Goal: Task Accomplishment & Management: Use online tool/utility

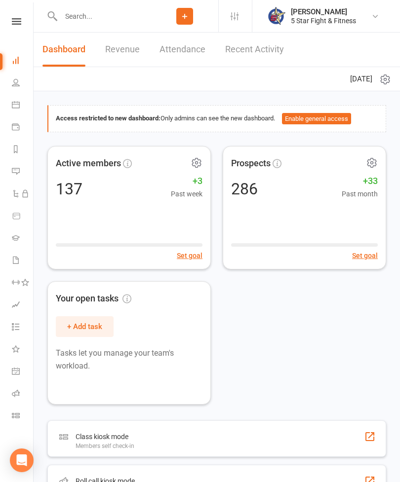
click at [17, 413] on icon at bounding box center [16, 415] width 8 height 8
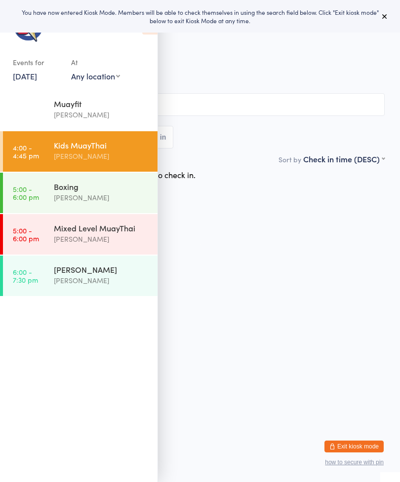
click at [226, 102] on input "search" at bounding box center [199, 104] width 369 height 23
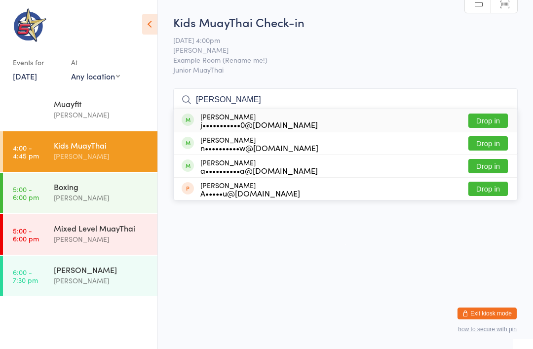
type input "[PERSON_NAME]"
click at [189, 114] on span at bounding box center [188, 119] width 12 height 12
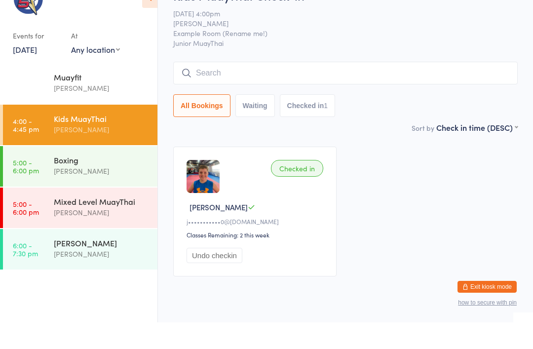
scroll to position [27, 0]
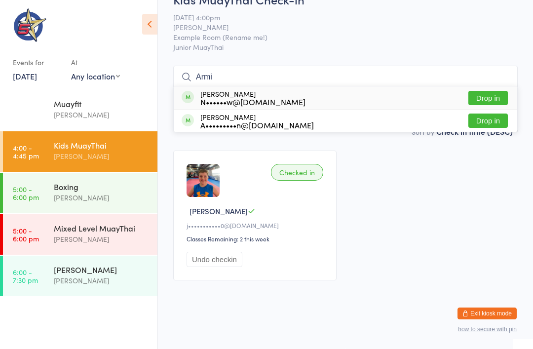
type input "Armi"
click at [399, 92] on button "Drop in" at bounding box center [487, 98] width 39 height 14
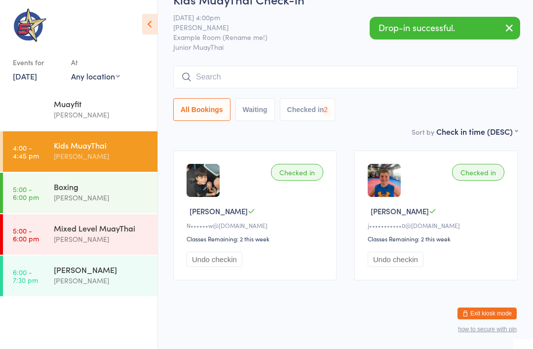
click at [399, 75] on input "search" at bounding box center [345, 77] width 344 height 23
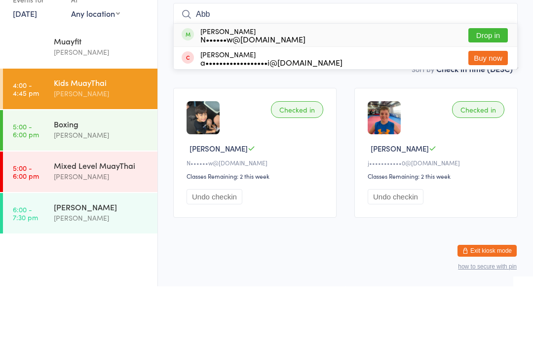
type input "Abb"
click at [353, 86] on div "Abbas Jafari N••••••w@hotmail.com Drop in" at bounding box center [345, 97] width 343 height 23
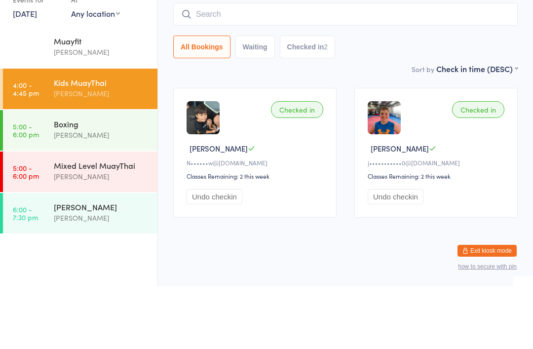
scroll to position [35, 0]
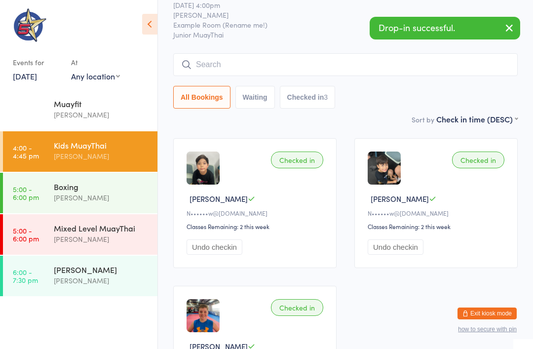
click at [399, 29] on div "Drop-in successful." at bounding box center [445, 28] width 150 height 23
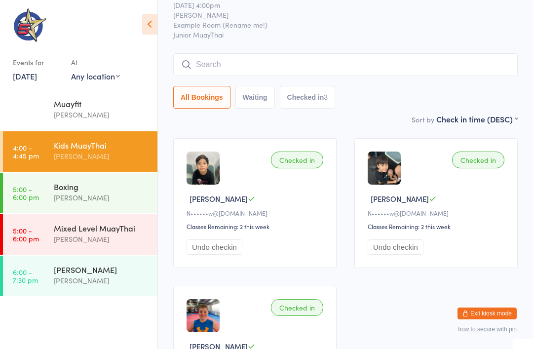
click at [270, 57] on input "search" at bounding box center [345, 64] width 344 height 23
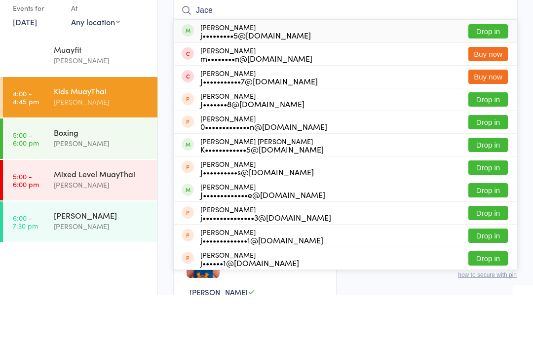
type input "Jace"
click at [399, 78] on button "Drop in" at bounding box center [487, 85] width 39 height 14
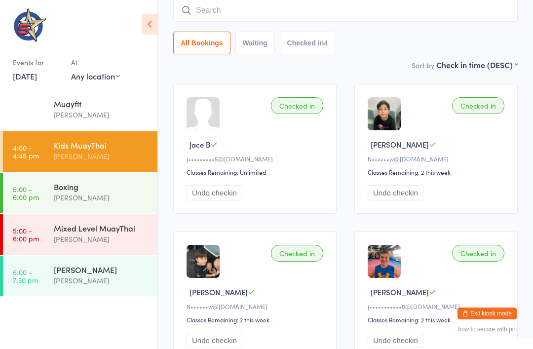
click at [306, 9] on input "search" at bounding box center [345, 10] width 344 height 23
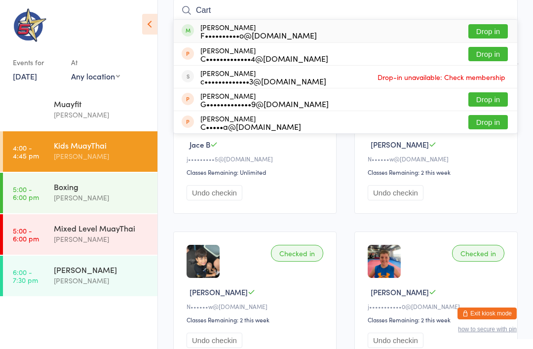
type input "Cart"
click at [399, 34] on button "Drop in" at bounding box center [487, 31] width 39 height 14
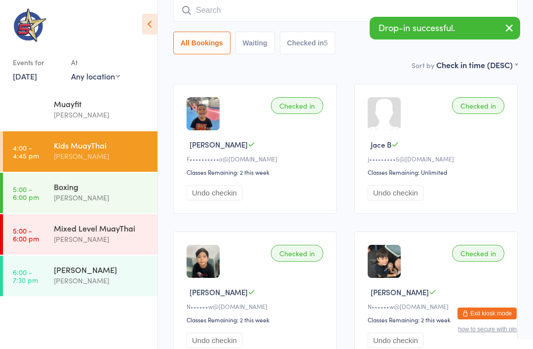
click at [127, 223] on div "Mixed Level MuayThai" at bounding box center [101, 228] width 95 height 11
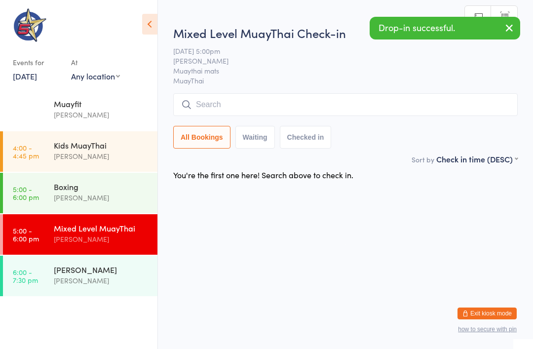
click at [292, 109] on input "search" at bounding box center [345, 104] width 344 height 23
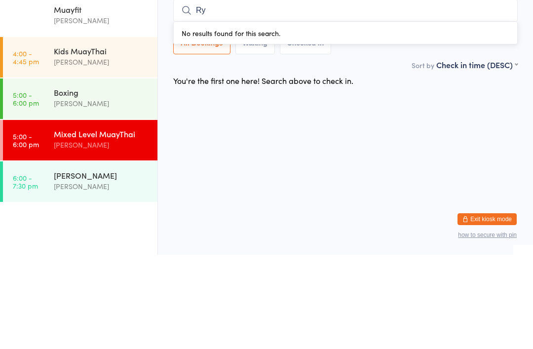
type input "Ryl"
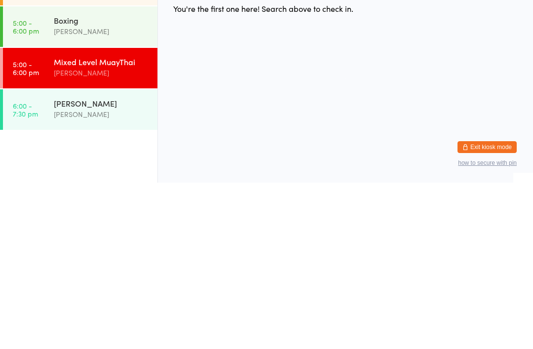
click at [113, 264] on div "[PERSON_NAME]" at bounding box center [101, 269] width 95 height 11
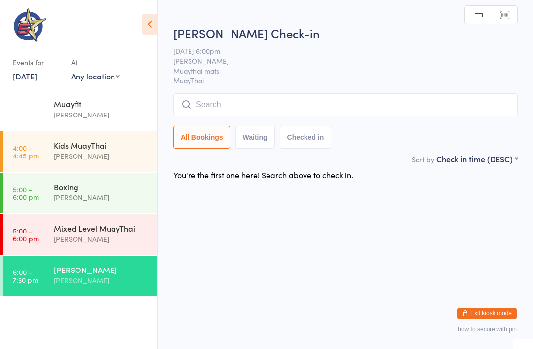
click at [395, 105] on input "search" at bounding box center [345, 104] width 344 height 23
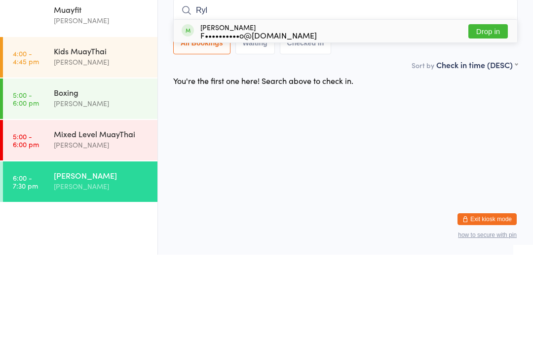
type input "Ryl"
click at [399, 118] on button "Drop in" at bounding box center [487, 125] width 39 height 14
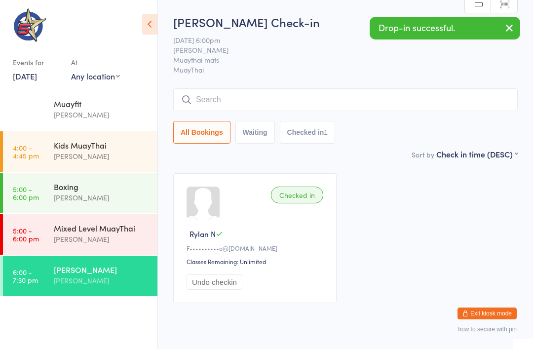
click at [112, 222] on div "Mixed Level MuayThai Chris Johnstone" at bounding box center [106, 233] width 104 height 39
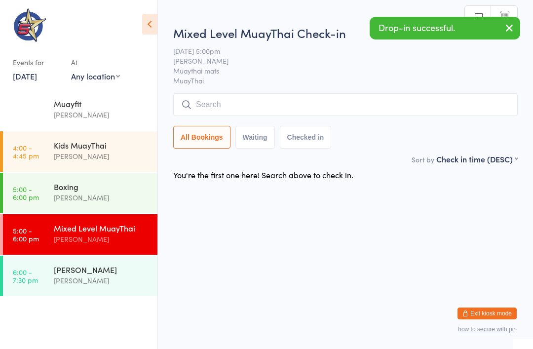
click at [274, 99] on input "search" at bounding box center [345, 104] width 344 height 23
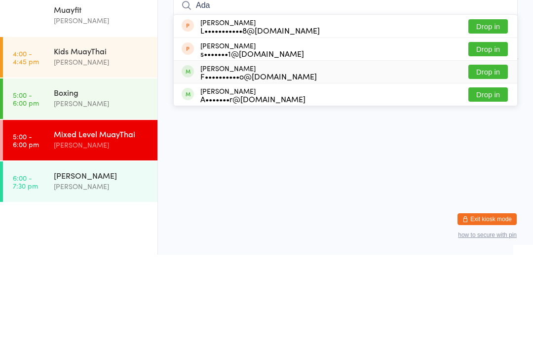
type input "Ada"
click at [280, 166] on div "F••••••••••o@gmail.com" at bounding box center [258, 170] width 116 height 8
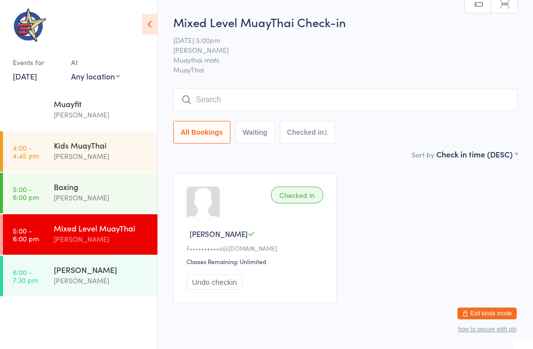
click at [118, 158] on div "[PERSON_NAME]" at bounding box center [101, 155] width 95 height 11
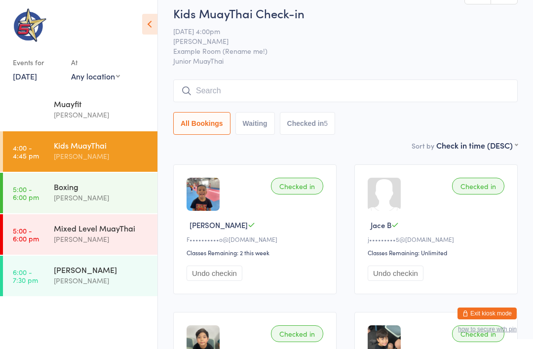
scroll to position [8, 0]
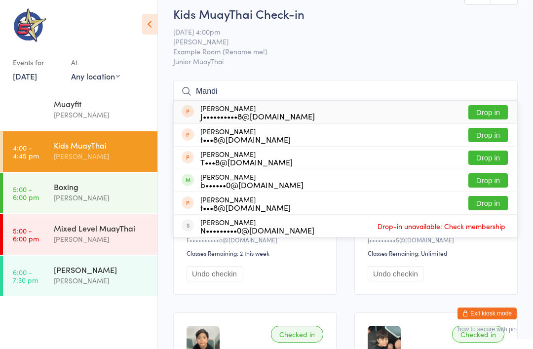
type input "Mandi"
click at [399, 113] on button "Drop in" at bounding box center [487, 112] width 39 height 14
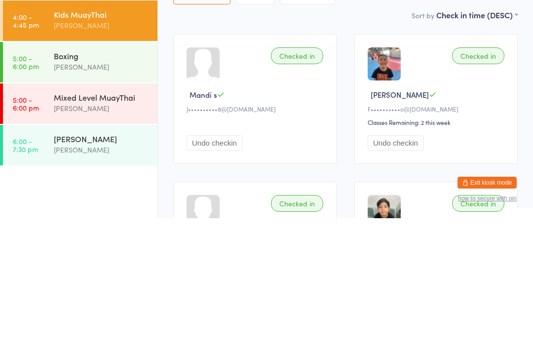
click at [61, 223] on div "Mixed Level MuayThai" at bounding box center [101, 228] width 95 height 11
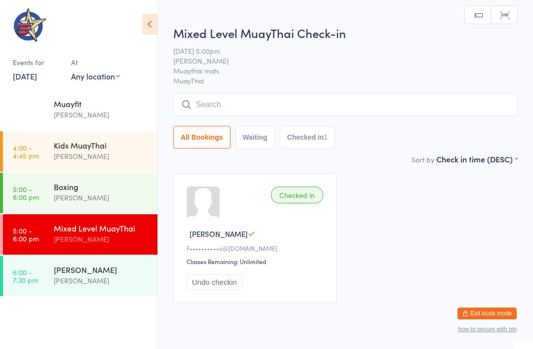
click at [382, 116] on input "search" at bounding box center [345, 104] width 344 height 23
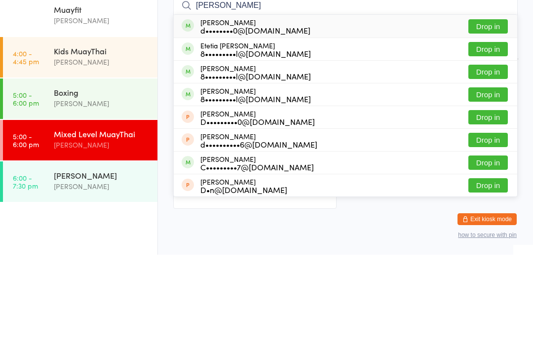
type input "Daniel dal"
click at [399, 113] on button "Drop in" at bounding box center [487, 120] width 39 height 14
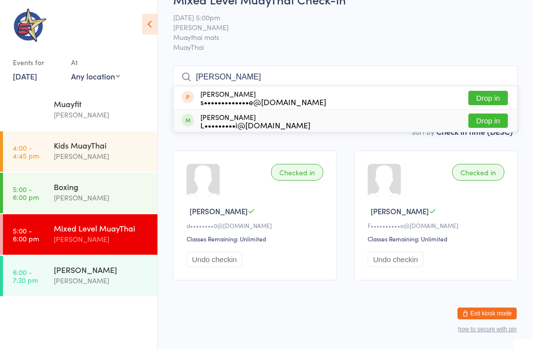
type input "Sione"
click at [210, 121] on div "L•••••••••i@hotmail.com" at bounding box center [255, 125] width 110 height 8
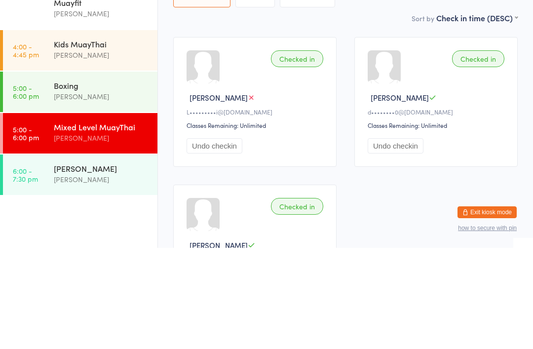
click at [108, 233] on div "Chris Johnstone" at bounding box center [101, 238] width 95 height 11
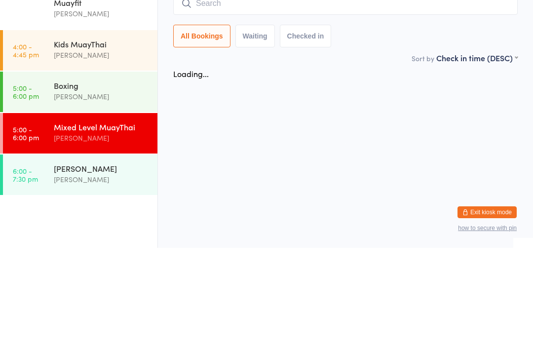
scroll to position [0, 0]
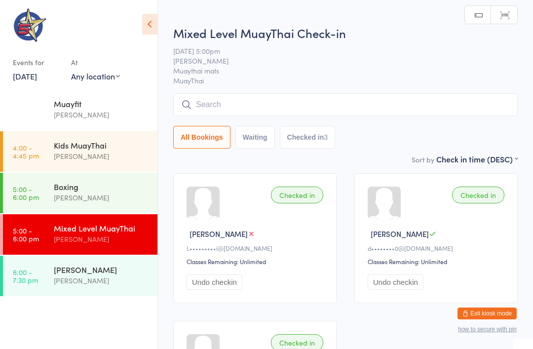
click at [312, 103] on input "search" at bounding box center [345, 104] width 344 height 23
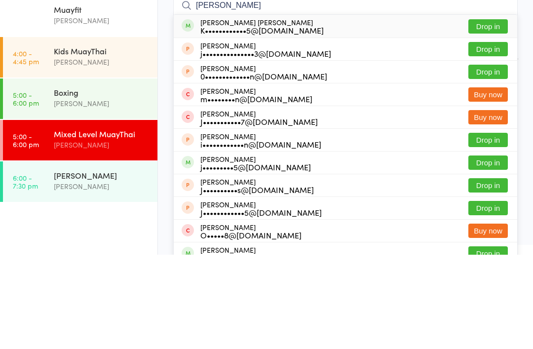
type input "Jackson"
click at [399, 113] on button "Drop in" at bounding box center [487, 120] width 39 height 14
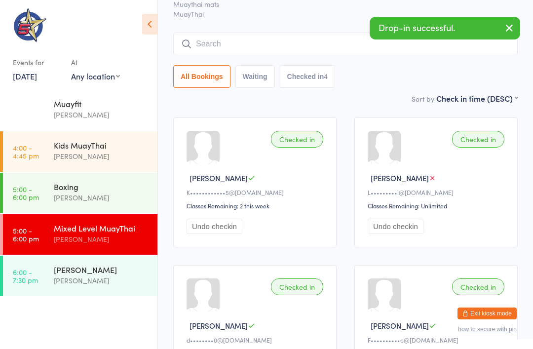
scroll to position [55, 0]
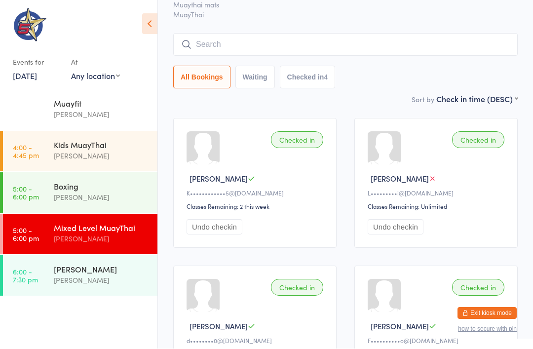
click at [351, 52] on input "search" at bounding box center [345, 45] width 344 height 23
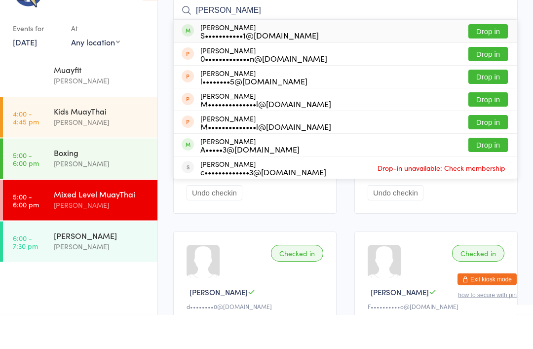
type input "Steven"
click at [399, 59] on button "Drop in" at bounding box center [487, 66] width 39 height 14
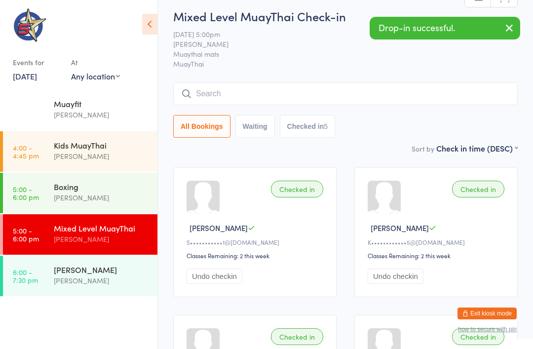
scroll to position [0, 0]
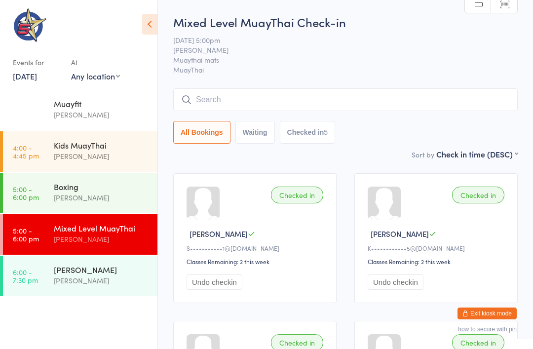
click at [313, 101] on input "search" at bounding box center [345, 99] width 344 height 23
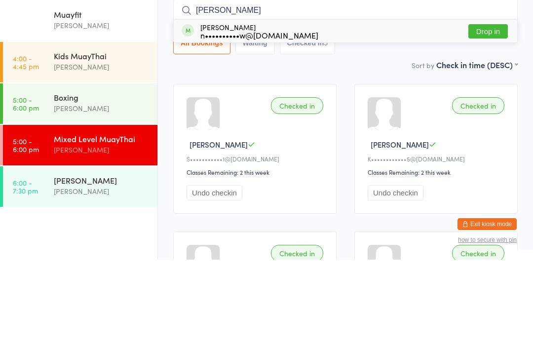
type input "Nicol"
click at [324, 109] on div "Nicola Andrew n••••••••••w@hotmail.com Drop in" at bounding box center [345, 120] width 343 height 23
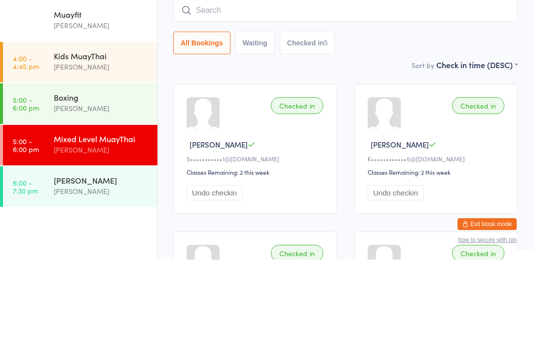
scroll to position [89, 0]
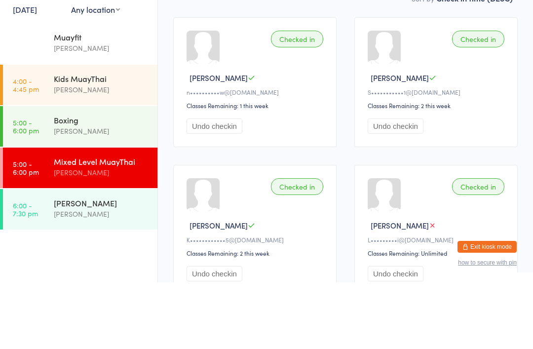
click at [121, 181] on div "Boxing" at bounding box center [101, 186] width 95 height 11
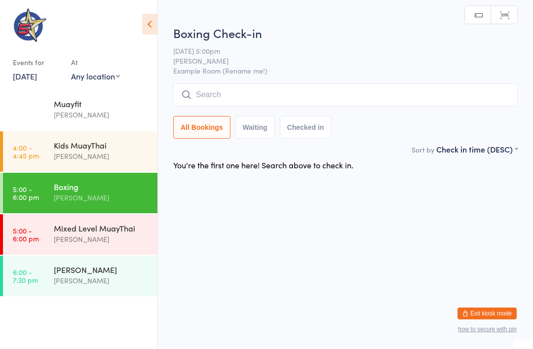
click at [114, 151] on div "[PERSON_NAME]" at bounding box center [101, 155] width 95 height 11
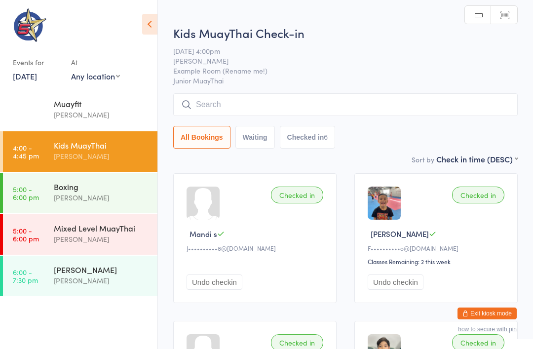
click at [103, 189] on div "Boxing" at bounding box center [101, 186] width 95 height 11
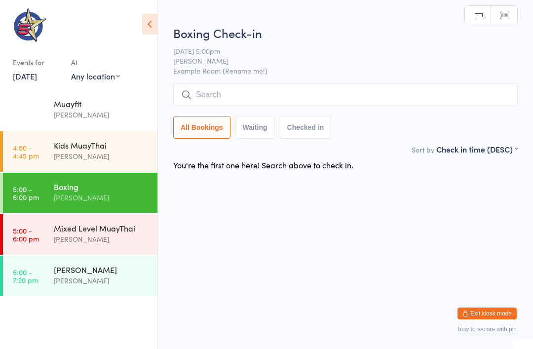
click at [100, 231] on div "Mixed Level MuayThai" at bounding box center [101, 228] width 95 height 11
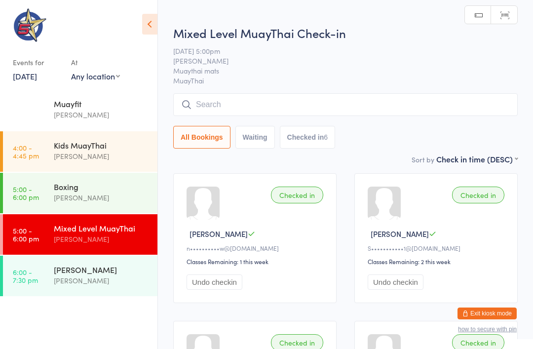
click at [253, 105] on input "search" at bounding box center [345, 104] width 344 height 23
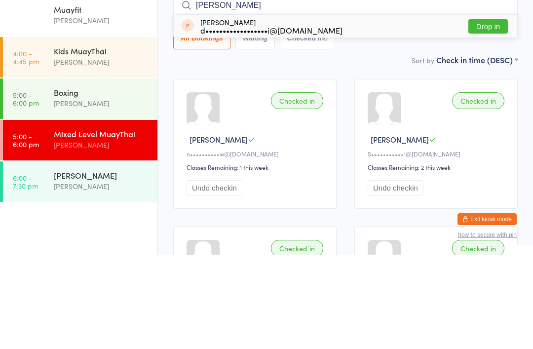
type input "Odell"
click at [243, 112] on div "Odell Lopez d••••••••••••••••••i@outlook.com" at bounding box center [271, 120] width 142 height 16
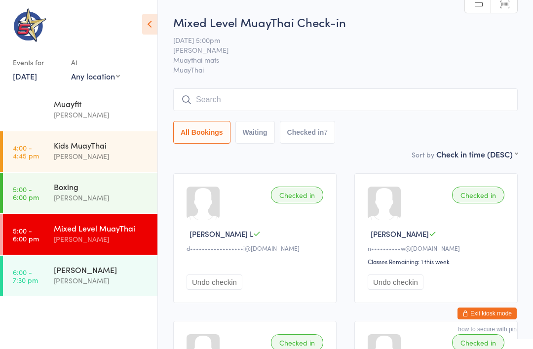
click at [231, 99] on input "search" at bounding box center [345, 99] width 344 height 23
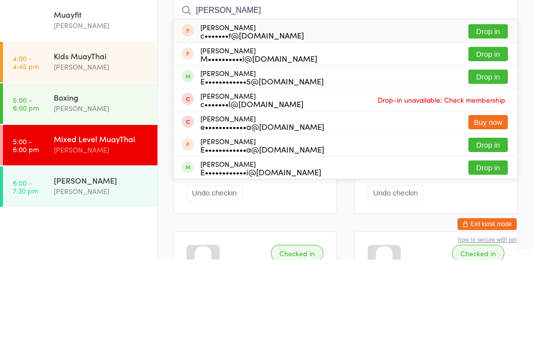
type input "Eli"
click at [399, 159] on button "Drop in" at bounding box center [487, 166] width 39 height 14
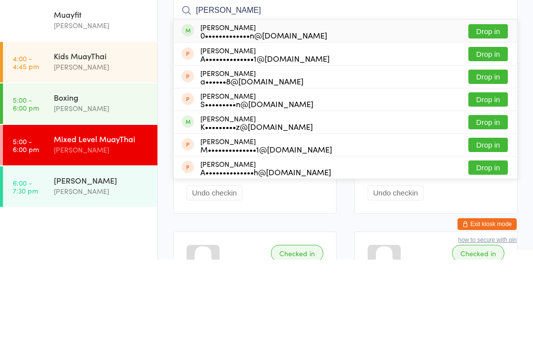
type input "Aleisha"
click at [399, 113] on button "Drop in" at bounding box center [487, 120] width 39 height 14
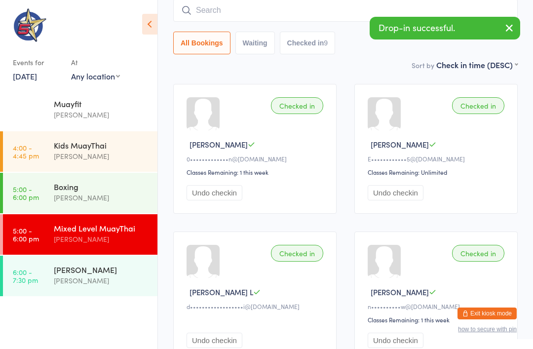
click at [203, 16] on input "search" at bounding box center [345, 10] width 344 height 23
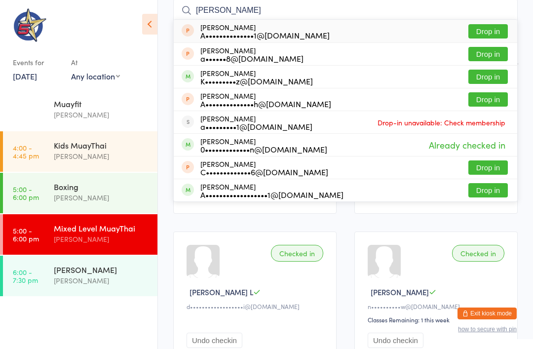
type input "Alex"
click at [399, 78] on button "Drop in" at bounding box center [487, 77] width 39 height 14
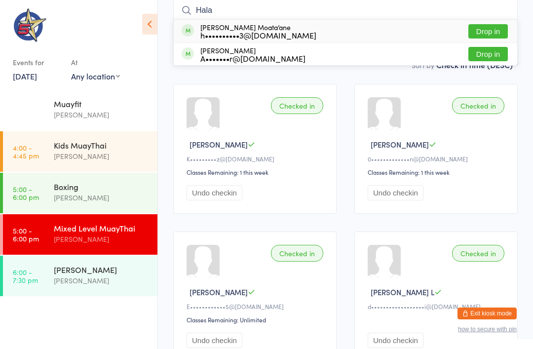
type input "Hala"
click at [399, 32] on button "Drop in" at bounding box center [487, 31] width 39 height 14
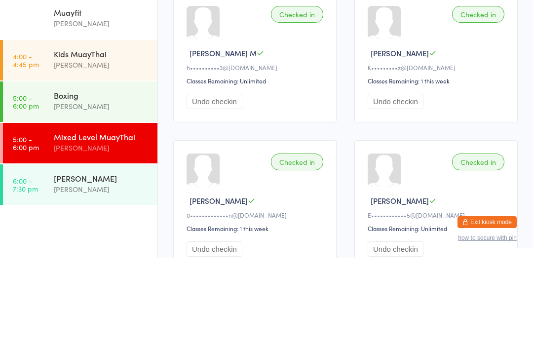
click at [29, 185] on time "5:00 - 6:00 pm" at bounding box center [26, 193] width 26 height 16
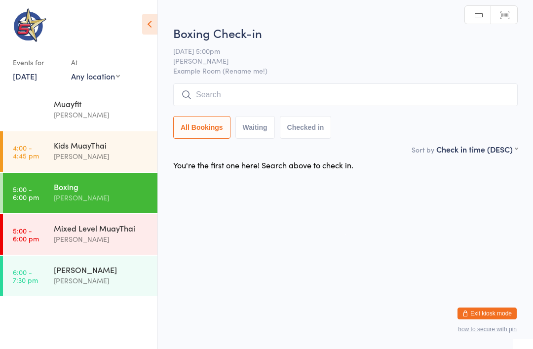
click at [248, 75] on span "Example Room (Rename me!)" at bounding box center [345, 71] width 344 height 10
click at [263, 72] on span "Example Room (Rename me!)" at bounding box center [345, 71] width 344 height 10
click at [260, 86] on input "search" at bounding box center [345, 94] width 344 height 23
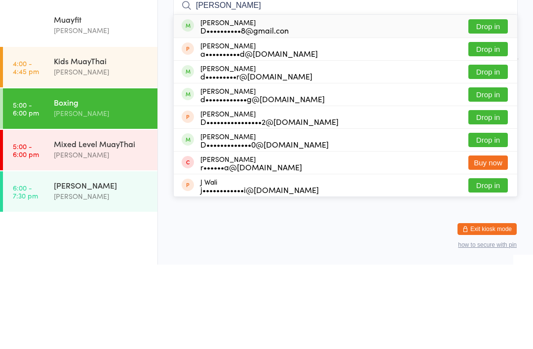
type input "David j"
click at [263, 111] on div "D••••••••••8@gmail.con" at bounding box center [244, 115] width 88 height 8
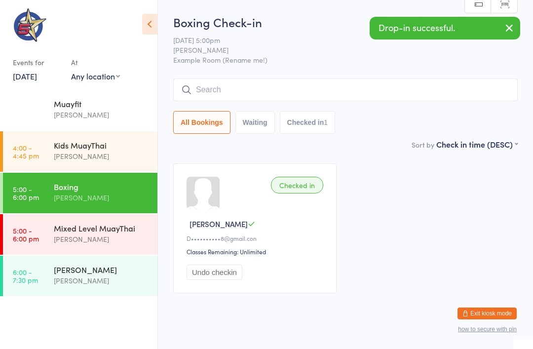
click at [374, 92] on input "search" at bounding box center [345, 89] width 344 height 23
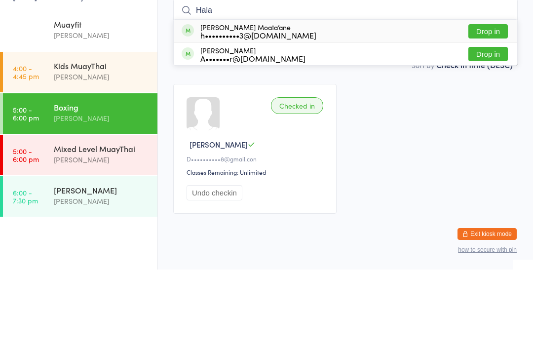
type input "Hala"
click at [258, 103] on div "Hala Leka Moata’ane h••••••••••3@gmail.com" at bounding box center [258, 111] width 116 height 16
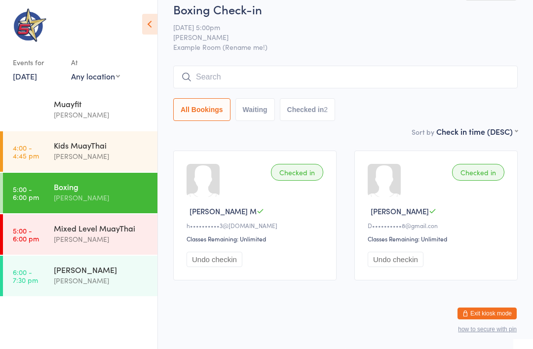
click at [29, 231] on time "5:00 - 6:00 pm" at bounding box center [26, 234] width 26 height 16
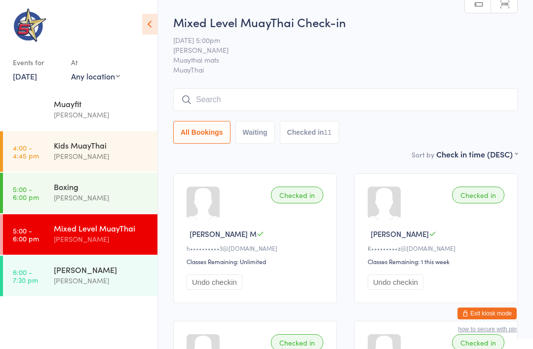
click at [119, 238] on div "Chris Johnstone" at bounding box center [101, 238] width 95 height 11
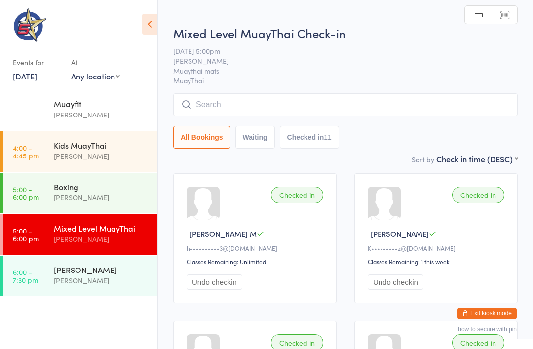
click at [330, 106] on input "search" at bounding box center [345, 104] width 344 height 23
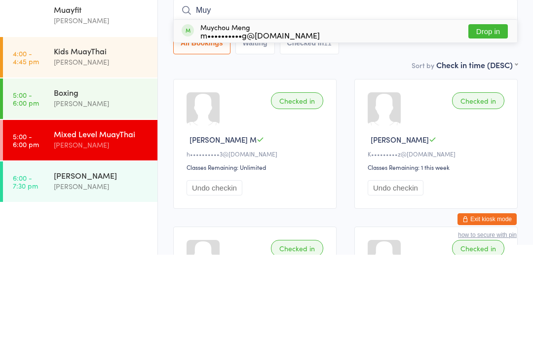
type input "Muy"
click at [399, 118] on button "Drop in" at bounding box center [487, 125] width 39 height 14
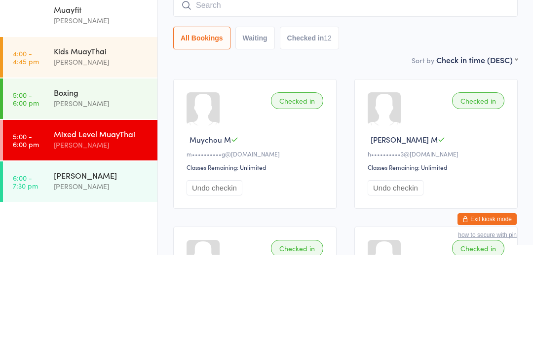
click at [112, 140] on div "Kids MuayThai" at bounding box center [101, 145] width 95 height 11
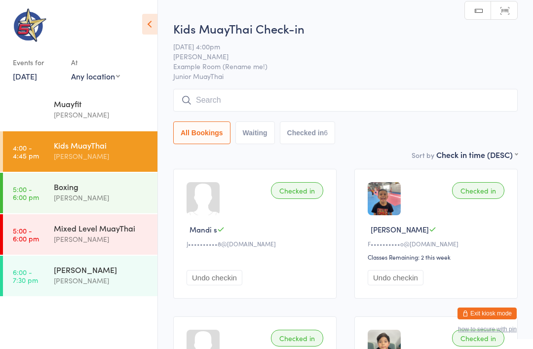
click at [121, 202] on div "[PERSON_NAME]" at bounding box center [101, 197] width 95 height 11
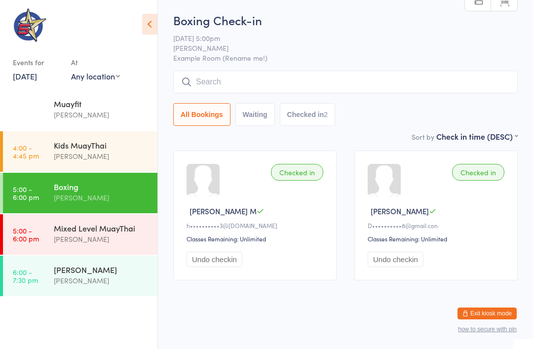
scroll to position [25, 0]
click at [120, 227] on div "Mixed Level MuayThai" at bounding box center [101, 228] width 95 height 11
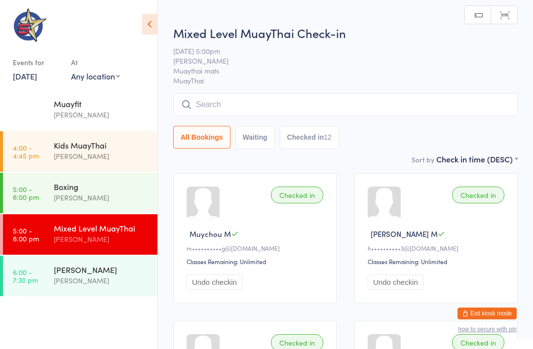
click at [132, 227] on div "Mixed Level MuayThai" at bounding box center [101, 228] width 95 height 11
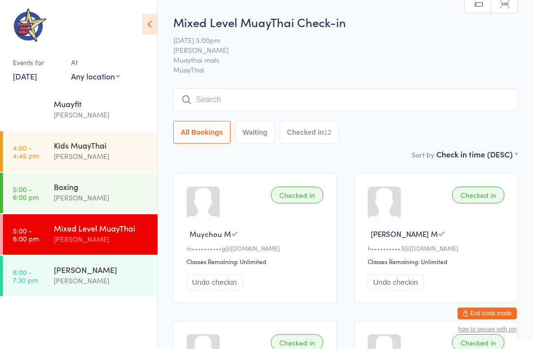
click at [305, 93] on input "search" at bounding box center [345, 99] width 344 height 23
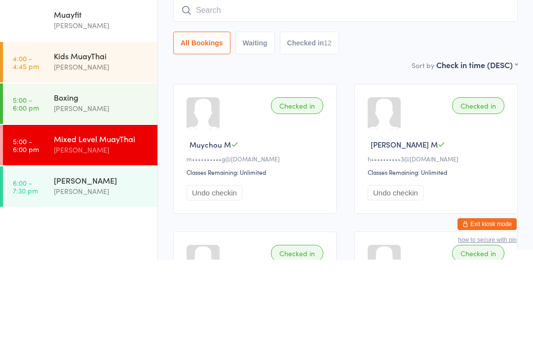
type input "R"
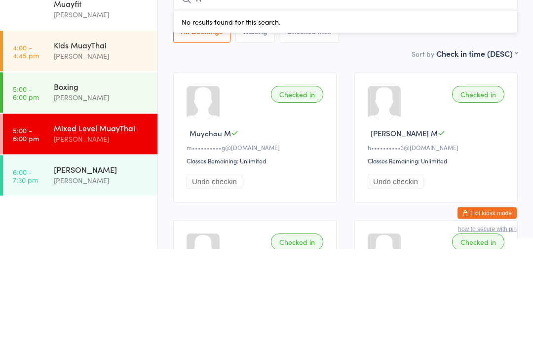
click at [57, 214] on div "Mixed Level MuayThai Chris Johnstone" at bounding box center [106, 233] width 104 height 39
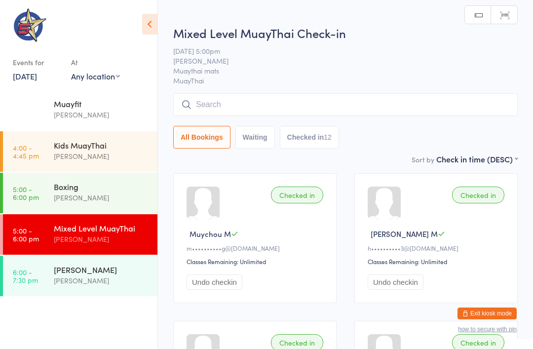
click at [274, 77] on span "MuayThai" at bounding box center [345, 80] width 344 height 10
click at [295, 83] on span "MuayThai" at bounding box center [345, 80] width 344 height 10
click at [261, 97] on input "search" at bounding box center [345, 104] width 344 height 23
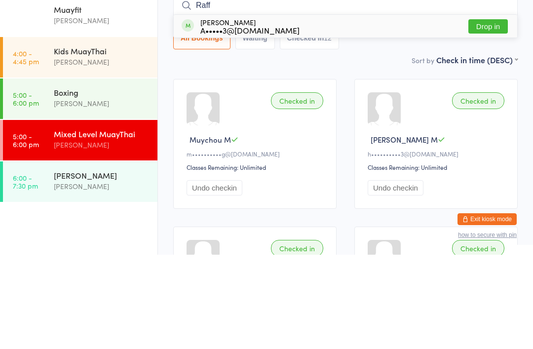
type input "Raff"
click at [294, 109] on div "Raff Stewart A•••••3@outlook.com.au Drop in" at bounding box center [345, 120] width 343 height 23
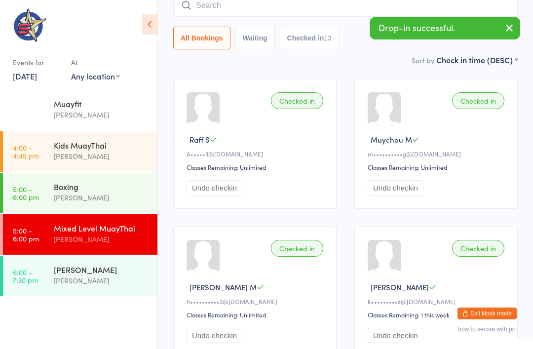
click at [317, 16] on input "search" at bounding box center [345, 5] width 344 height 23
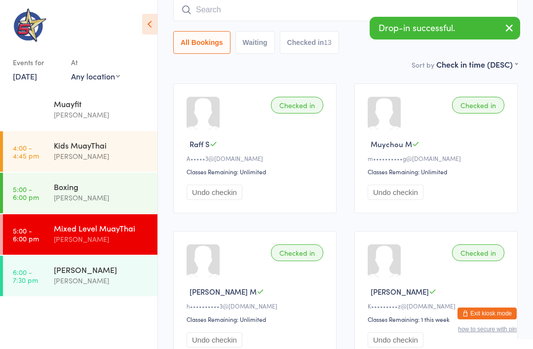
scroll to position [89, 0]
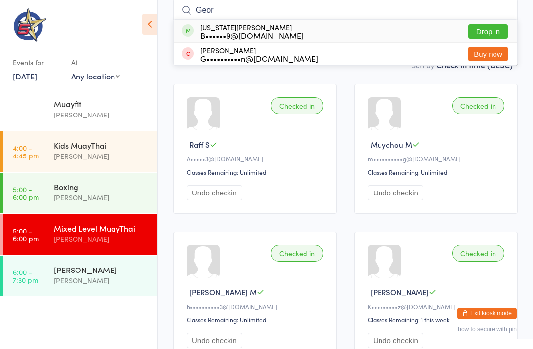
type input "Geor"
click at [261, 26] on div "Georgia Bien B••••••9@hotmail.com" at bounding box center [251, 31] width 103 height 16
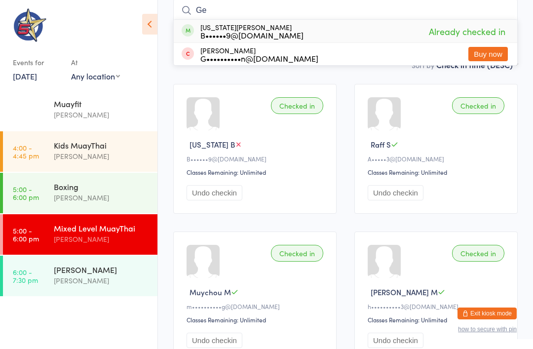
type input "G"
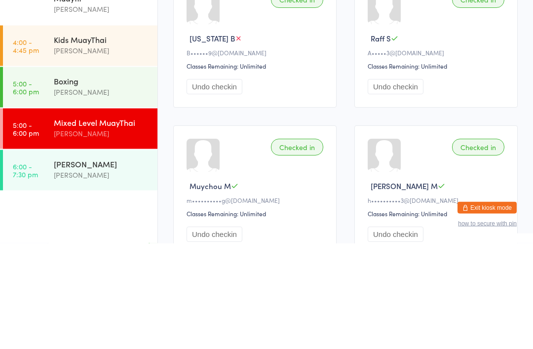
click at [25, 226] on time "5:00 - 6:00 pm" at bounding box center [26, 234] width 26 height 16
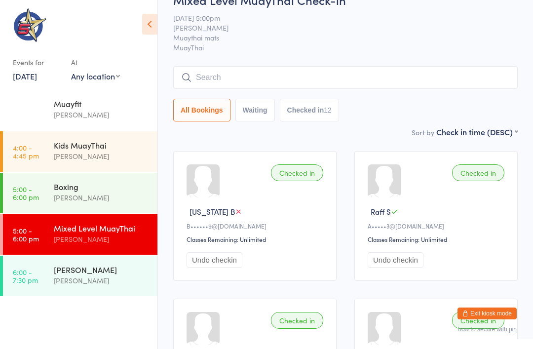
scroll to position [23, 0]
click at [256, 81] on input "search" at bounding box center [345, 77] width 344 height 23
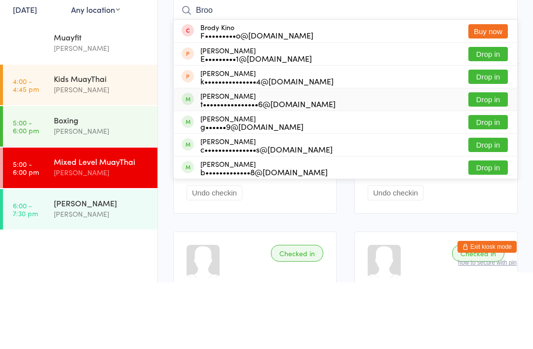
type input "Broo"
click at [326, 155] on div "Brooklyn Thompson t••••••••••••••••6@yahoo.com Drop in" at bounding box center [345, 166] width 343 height 22
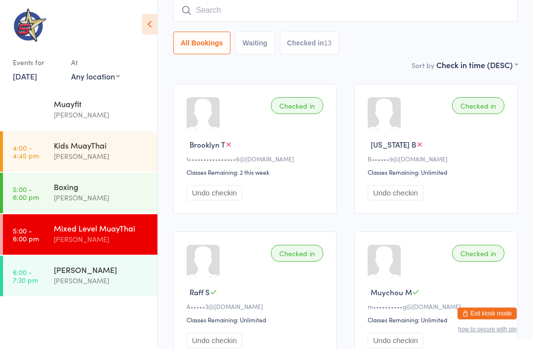
click at [326, 0] on input "search" at bounding box center [345, 10] width 344 height 23
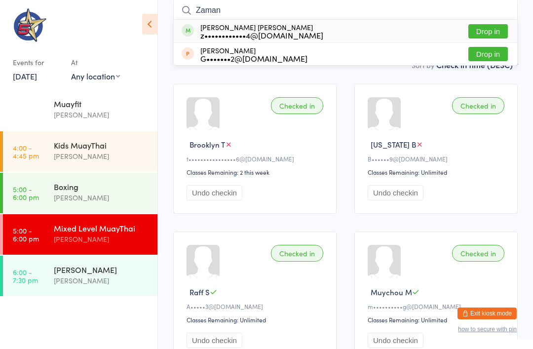
type input "Zaman"
click at [399, 33] on button "Drop in" at bounding box center [487, 31] width 39 height 14
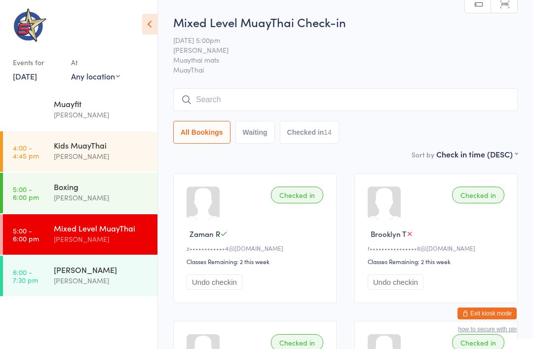
scroll to position [0, 0]
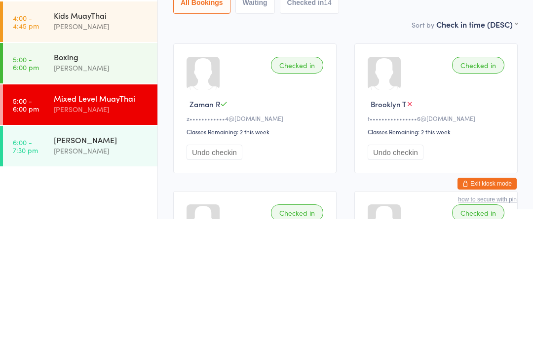
click at [69, 192] on div "[PERSON_NAME]" at bounding box center [101, 197] width 95 height 11
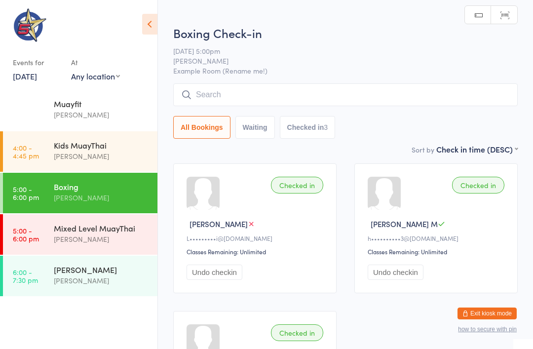
click at [352, 106] on input "search" at bounding box center [345, 94] width 344 height 23
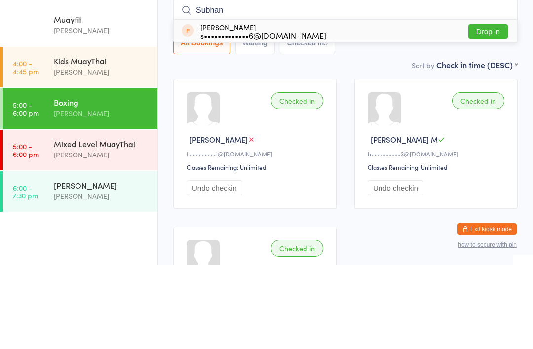
type input "Subhan"
click at [399, 109] on button "Drop in" at bounding box center [487, 116] width 39 height 14
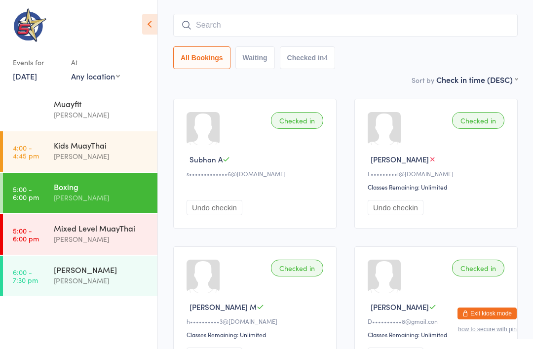
scroll to position [64, 0]
click at [399, 22] on input "search" at bounding box center [345, 25] width 344 height 23
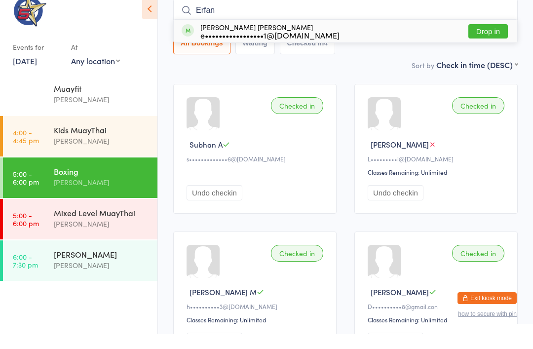
type input "Erfan"
click at [380, 35] on div "Erfan Hussain Noori e•••••••••••••••••1@gmail.com Drop in" at bounding box center [345, 46] width 343 height 23
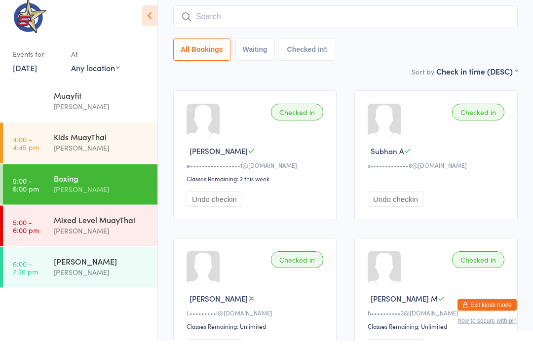
scroll to position [73, 0]
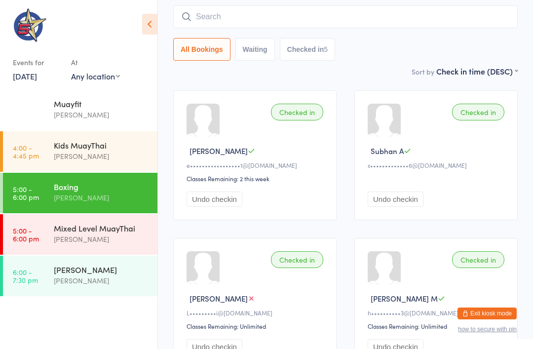
click at [42, 270] on link "6:00 - 7:30 pm Fighters only Chris Johnstone" at bounding box center [80, 276] width 154 height 40
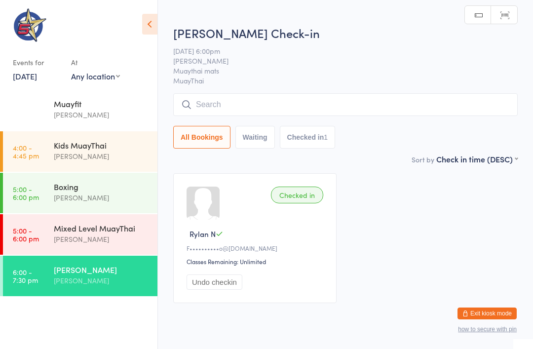
click at [399, 108] on input "search" at bounding box center [345, 104] width 344 height 23
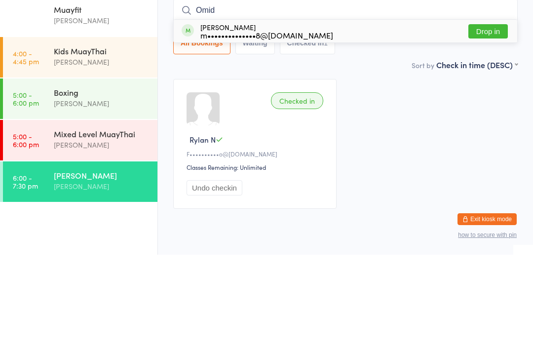
type input "Omid"
click at [399, 118] on button "Drop in" at bounding box center [487, 125] width 39 height 14
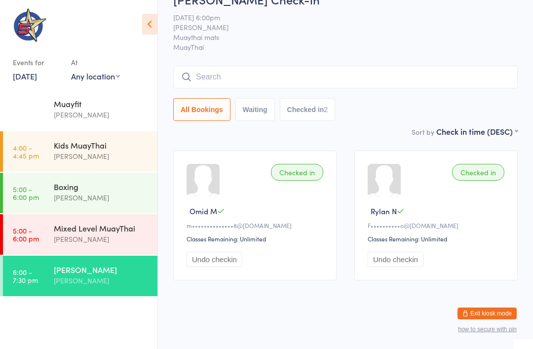
click at [100, 235] on div "Chris Johnstone" at bounding box center [101, 238] width 95 height 11
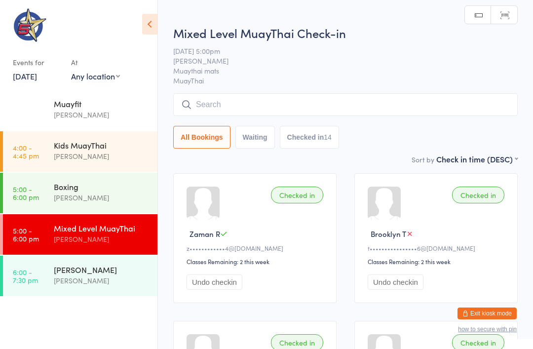
click at [307, 96] on input "search" at bounding box center [345, 104] width 344 height 23
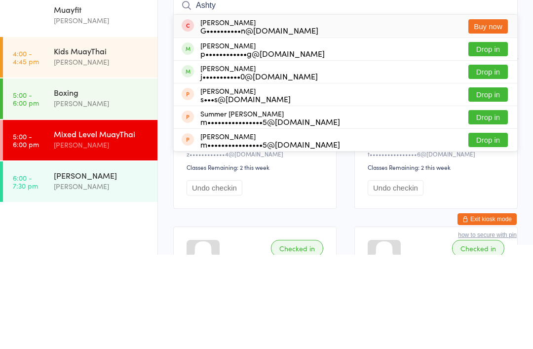
type input "Ashty"
click at [399, 136] on button "Drop in" at bounding box center [487, 143] width 39 height 14
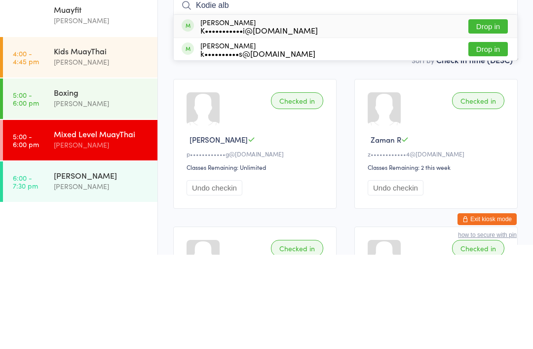
type input "Kodie alb"
click at [399, 113] on button "Drop in" at bounding box center [487, 120] width 39 height 14
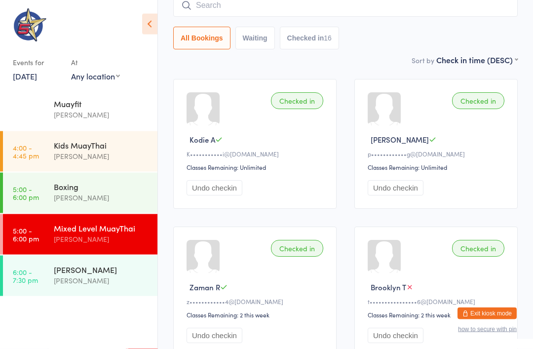
scroll to position [94, 0]
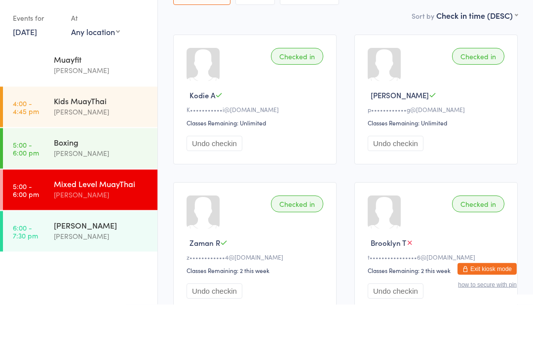
click at [72, 181] on div "Boxing" at bounding box center [101, 186] width 95 height 11
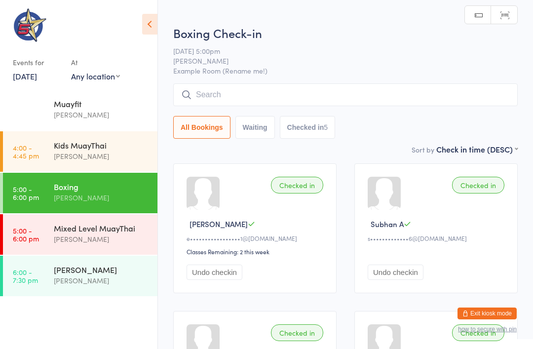
click at [210, 96] on input "search" at bounding box center [345, 94] width 344 height 23
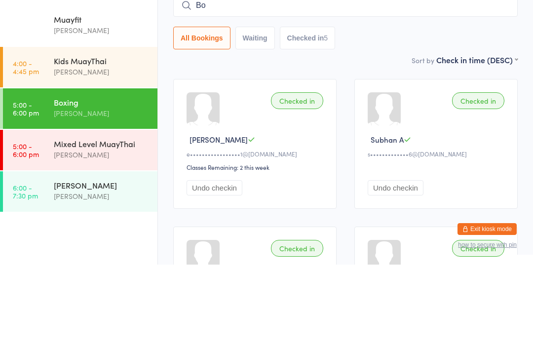
type input "B"
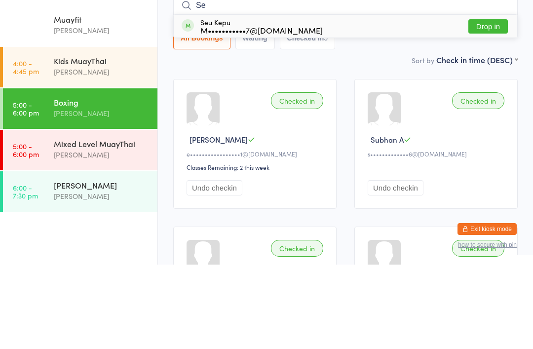
type input "Se"
click at [399, 104] on button "Drop in" at bounding box center [487, 111] width 39 height 14
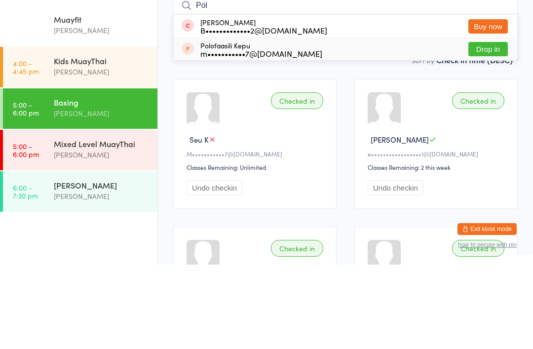
type input "Pol"
click at [200, 126] on div "Polofaasili Kepu m•••••••••••7@live.com" at bounding box center [252, 134] width 141 height 16
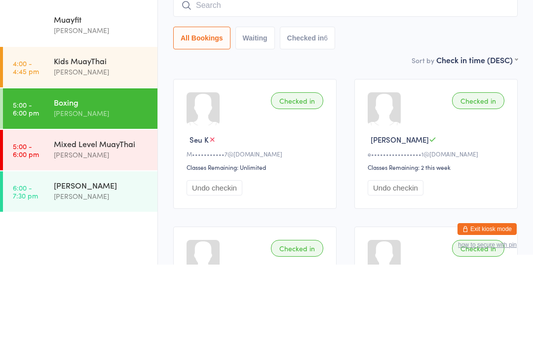
scroll to position [84, 0]
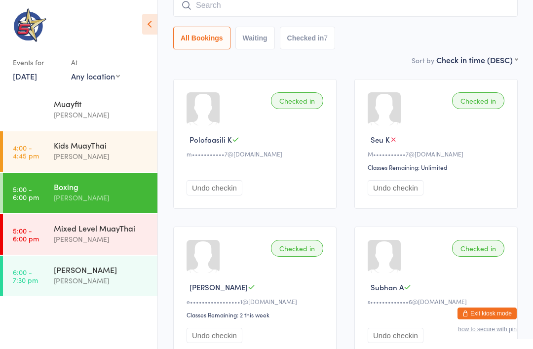
click at [273, 7] on input "search" at bounding box center [345, 5] width 344 height 23
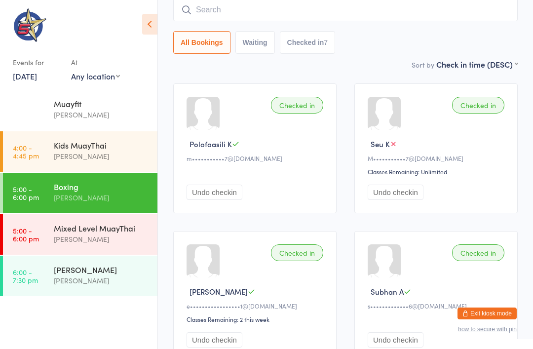
scroll to position [79, 0]
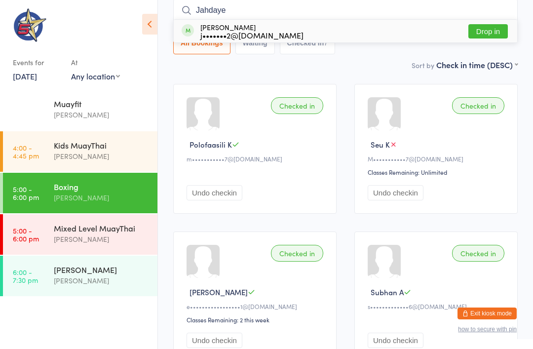
type input "Jahdaye"
click at [399, 29] on button "Drop in" at bounding box center [487, 31] width 39 height 14
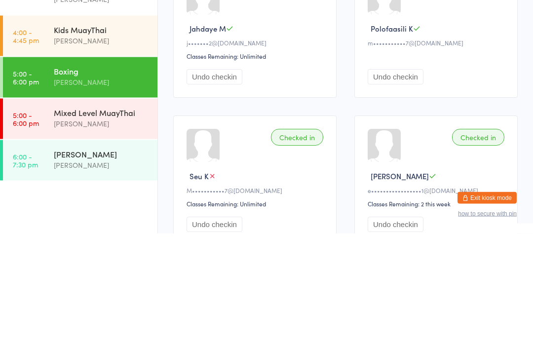
click at [112, 192] on div "[PERSON_NAME]" at bounding box center [101, 197] width 95 height 11
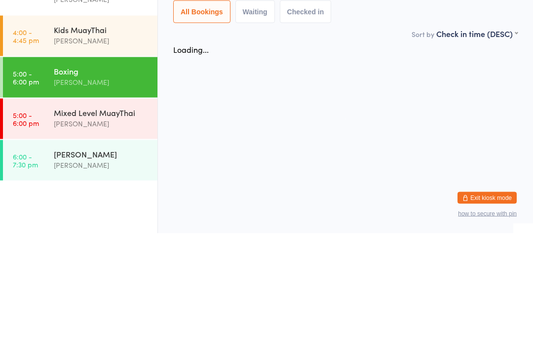
scroll to position [0, 0]
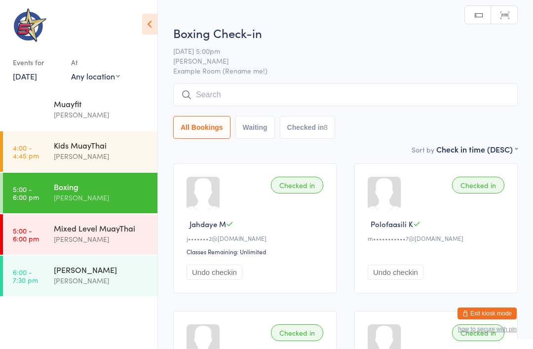
click at [304, 99] on input "search" at bounding box center [345, 94] width 344 height 23
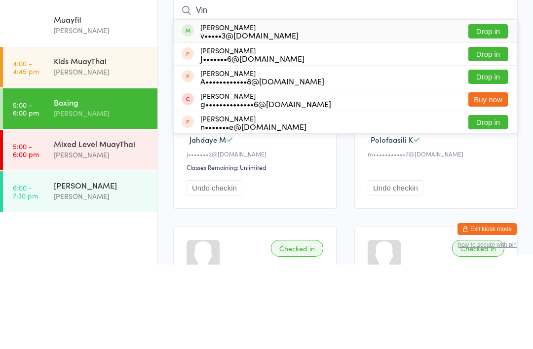
type input "Vin"
click at [399, 109] on button "Drop in" at bounding box center [487, 116] width 39 height 14
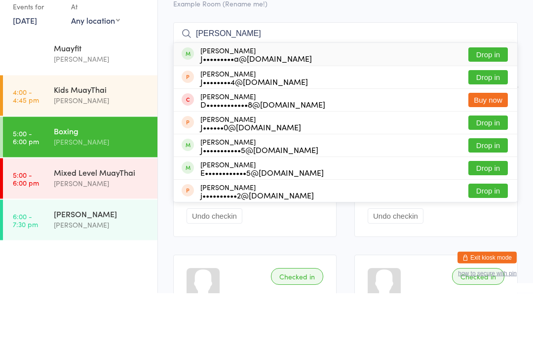
type input "Josh"
click at [399, 99] on div "Josh Williams J•••••••••a@hotmail.com Drop in" at bounding box center [345, 110] width 343 height 23
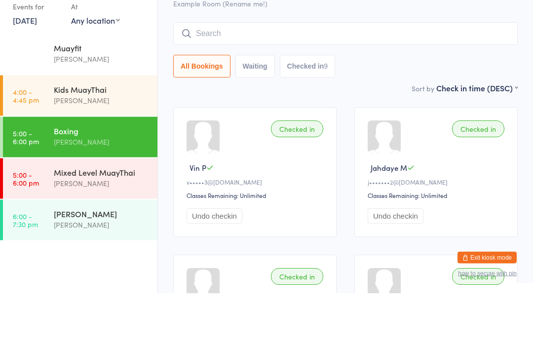
scroll to position [56, 0]
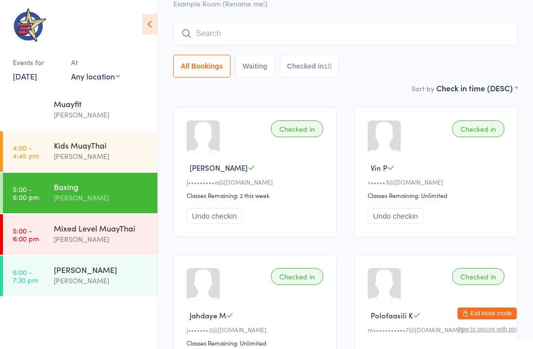
click at [220, 27] on input "search" at bounding box center [345, 33] width 344 height 23
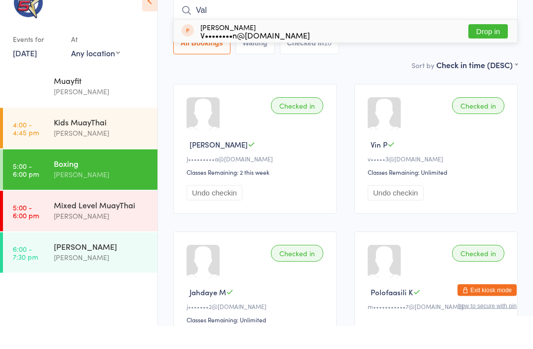
type input "Val"
click at [233, 47] on div "Val Trifan V••••••••n@hotmail.com" at bounding box center [255, 55] width 110 height 16
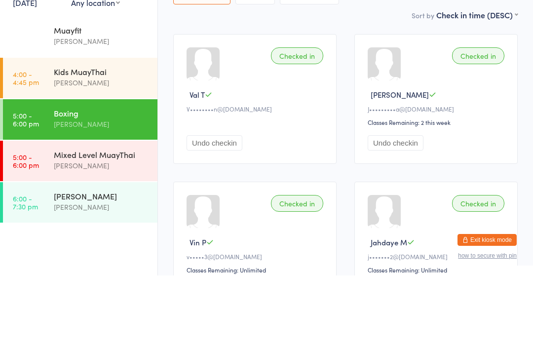
click at [49, 214] on link "5:00 - 6:00 pm Mixed Level MuayThai Chris Johnstone" at bounding box center [80, 234] width 154 height 40
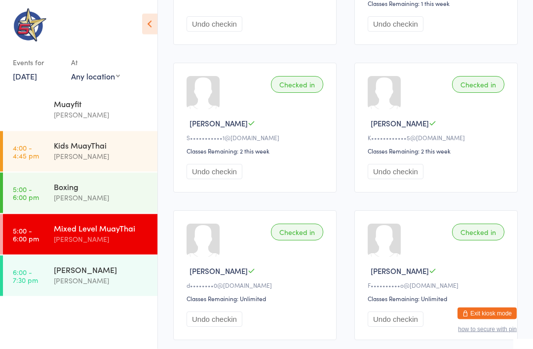
scroll to position [977, 0]
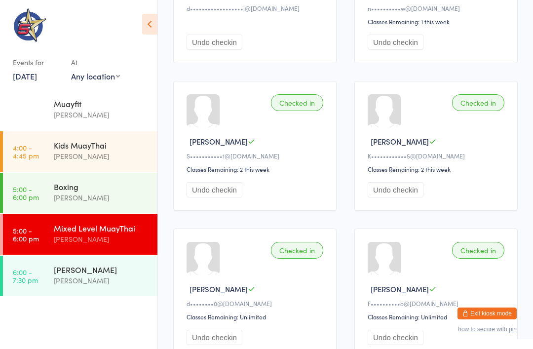
click at [42, 190] on link "5:00 - 6:00 pm Boxing Kim Townsend" at bounding box center [80, 193] width 154 height 40
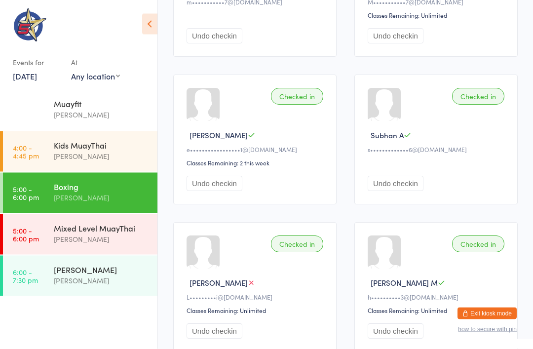
scroll to position [481, 0]
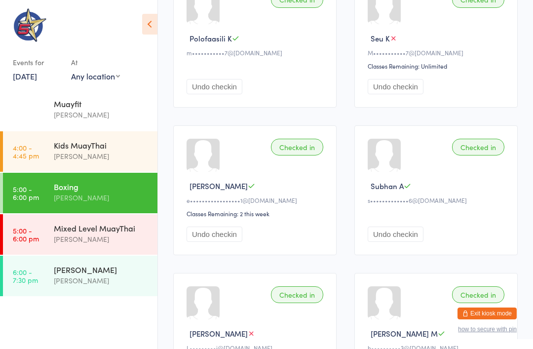
click at [33, 236] on time "5:00 - 6:00 pm" at bounding box center [26, 234] width 26 height 16
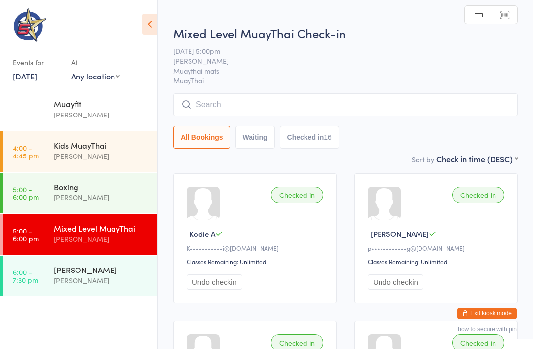
click at [399, 116] on input "search" at bounding box center [345, 104] width 344 height 23
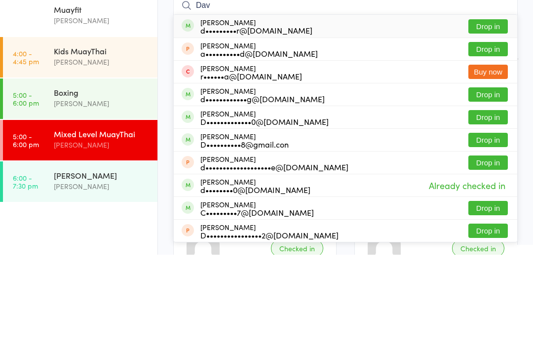
type input "Dav"
click at [399, 113] on button "Drop in" at bounding box center [487, 120] width 39 height 14
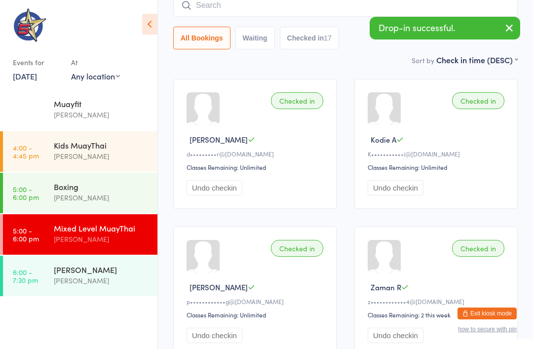
click at [338, 4] on input "search" at bounding box center [345, 5] width 344 height 23
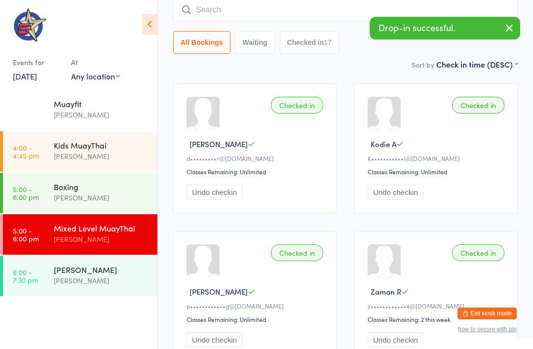
scroll to position [89, 0]
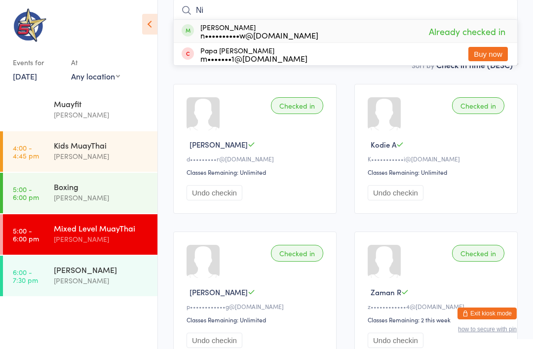
type input "N"
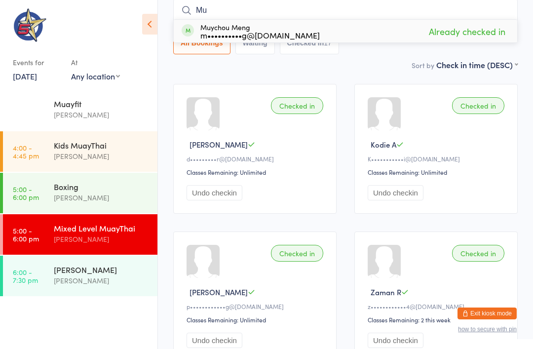
type input "M"
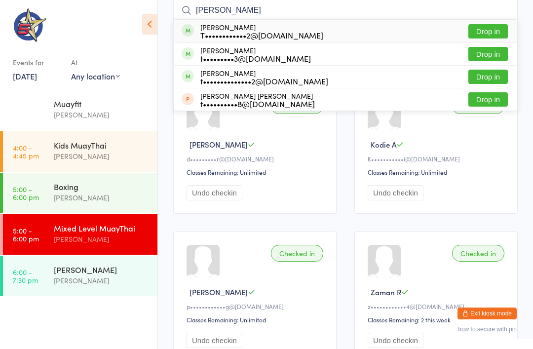
type input "Tyler"
click at [399, 56] on button "Drop in" at bounding box center [487, 54] width 39 height 14
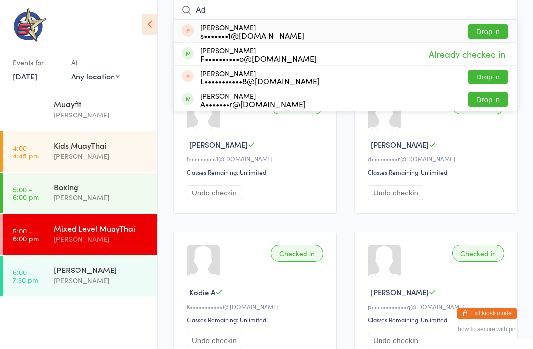
type input "A"
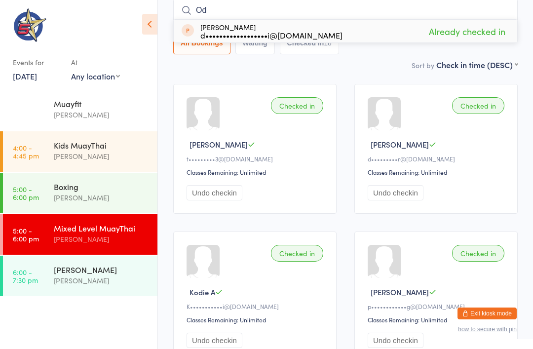
type input "O"
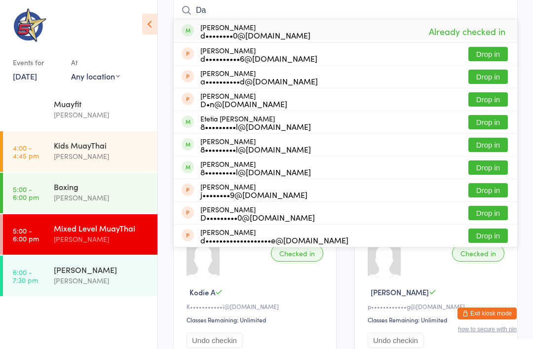
type input "D"
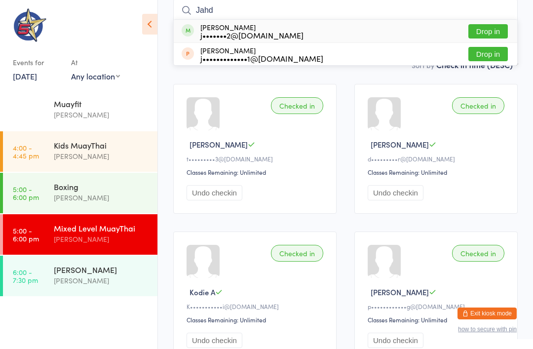
type input "Jahd"
click at [399, 29] on button "Drop in" at bounding box center [487, 31] width 39 height 14
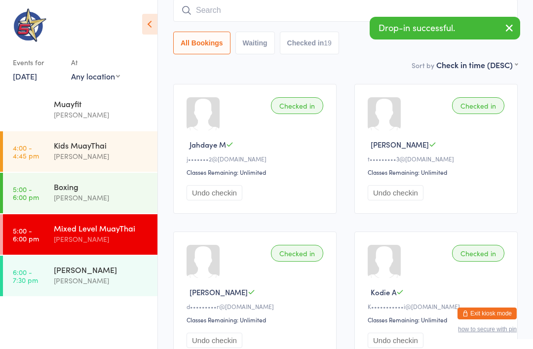
click at [322, 13] on input "search" at bounding box center [345, 10] width 344 height 23
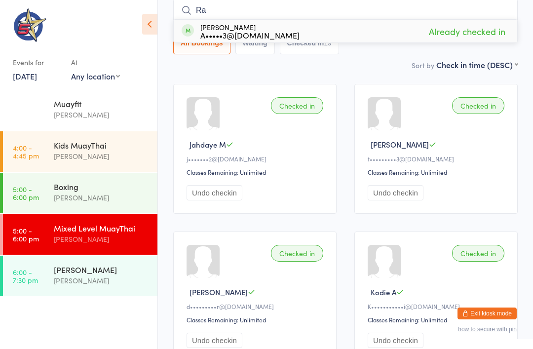
type input "R"
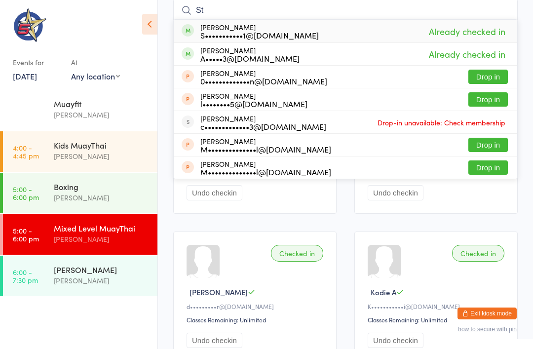
type input "S"
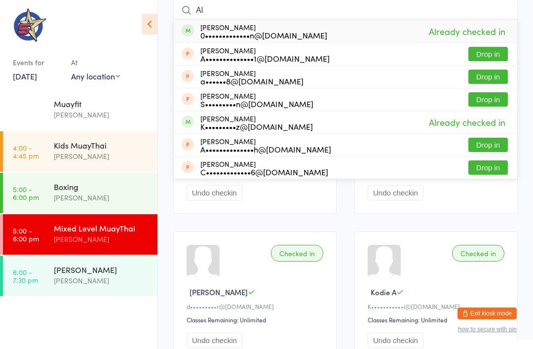
type input "A"
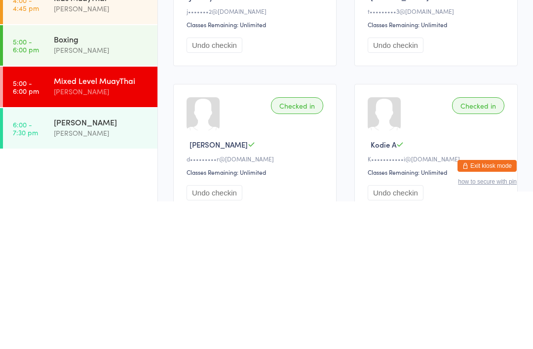
click at [75, 264] on div "[PERSON_NAME]" at bounding box center [101, 269] width 95 height 11
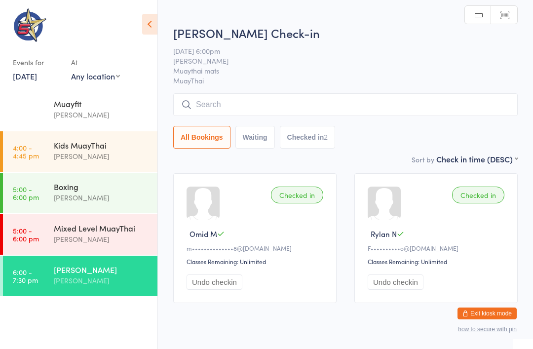
click at [399, 114] on input "search" at bounding box center [345, 104] width 344 height 23
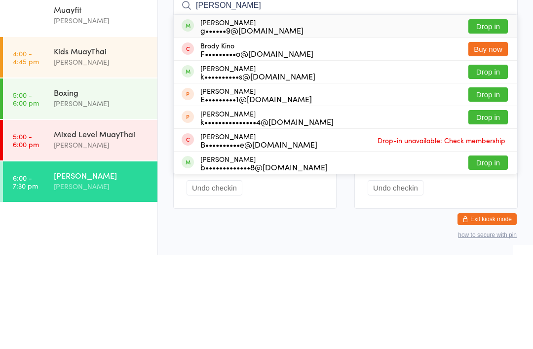
type input "Brodie"
click at [399, 113] on button "Drop in" at bounding box center [487, 120] width 39 height 14
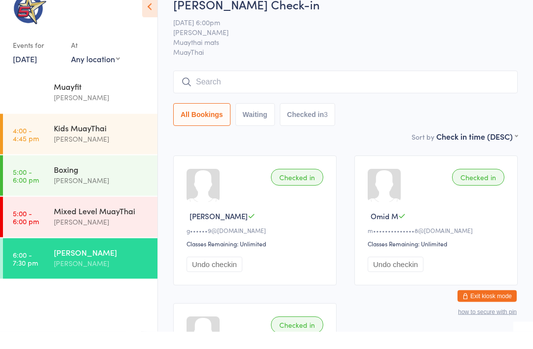
click at [61, 109] on div "Chris Johnstone" at bounding box center [101, 114] width 95 height 11
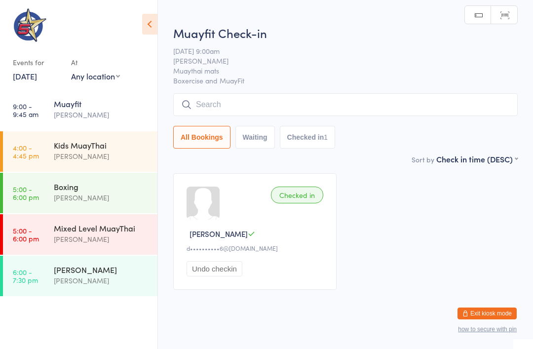
click at [69, 192] on div "Boxing" at bounding box center [101, 186] width 95 height 11
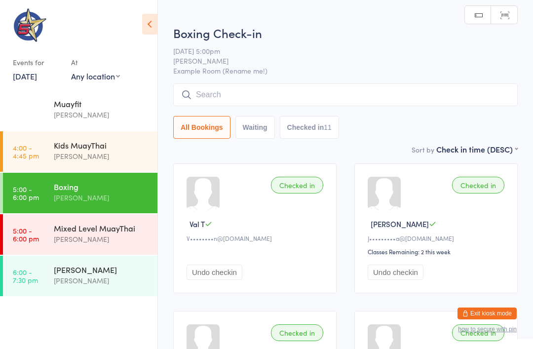
click at [68, 233] on div "Mixed Level MuayThai" at bounding box center [101, 228] width 95 height 11
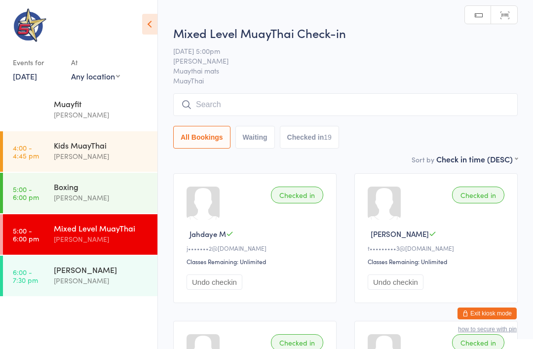
click at [399, 108] on input "search" at bounding box center [345, 104] width 344 height 23
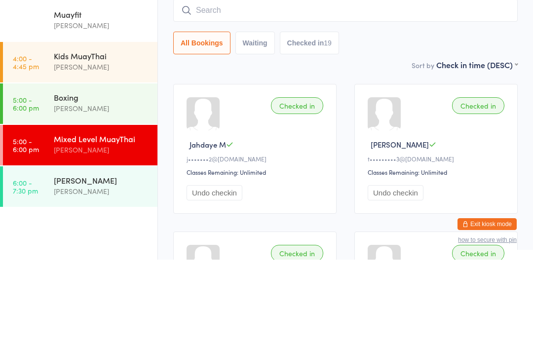
click at [60, 192] on div "[PERSON_NAME]" at bounding box center [101, 197] width 95 height 11
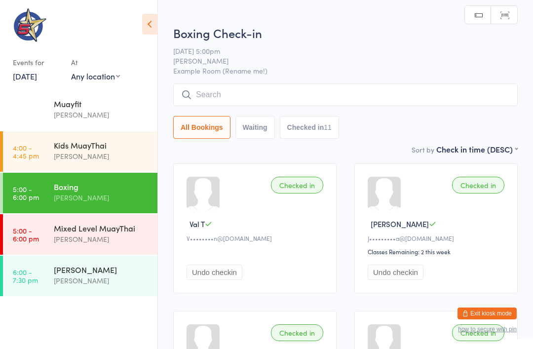
click at [399, 92] on input "search" at bounding box center [345, 94] width 344 height 23
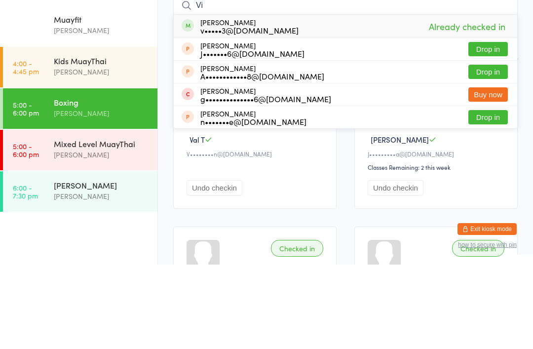
type input "V"
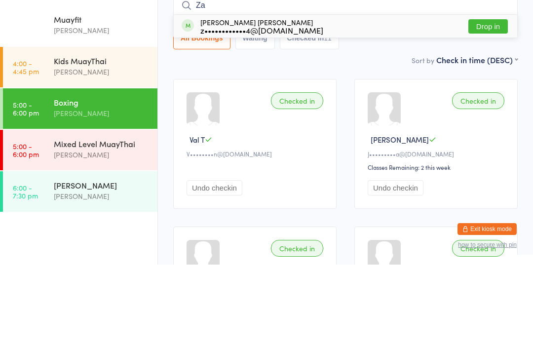
type input "Z"
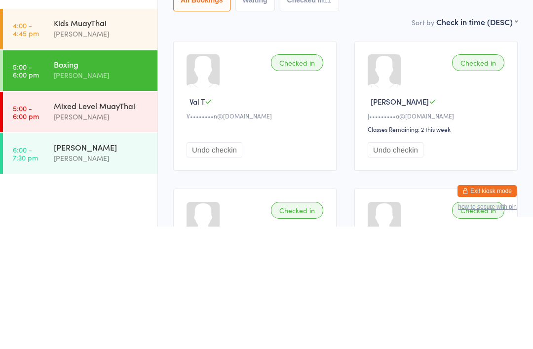
click at [64, 192] on div "[PERSON_NAME]" at bounding box center [101, 197] width 95 height 11
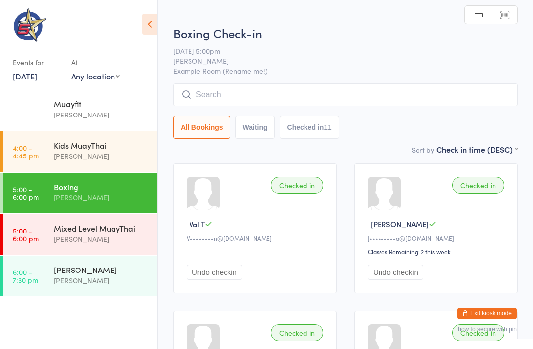
click at [399, 92] on input "search" at bounding box center [345, 94] width 344 height 23
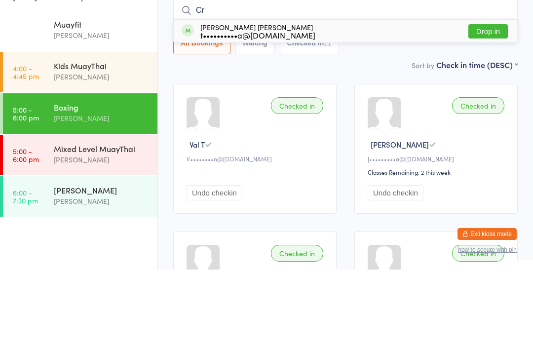
type input "C"
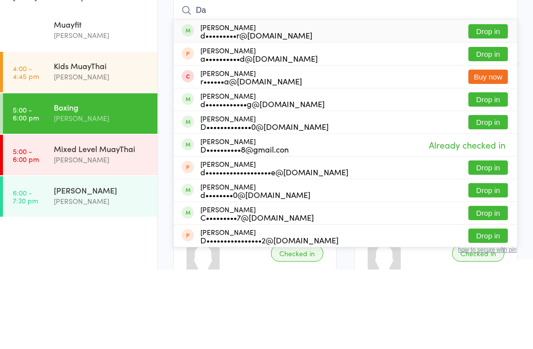
type input "D"
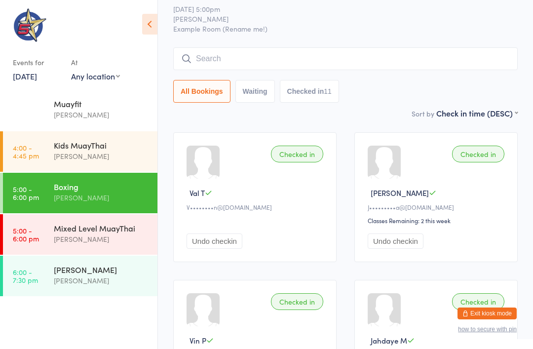
scroll to position [31, 0]
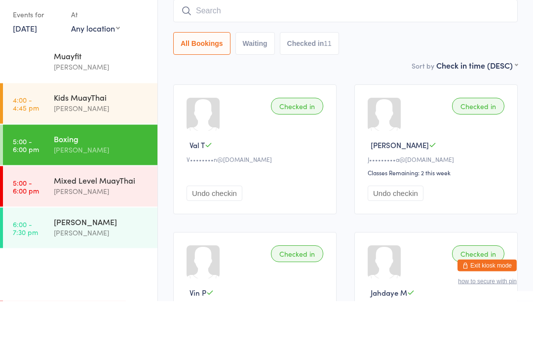
click at [399, 48] on input "search" at bounding box center [345, 59] width 344 height 23
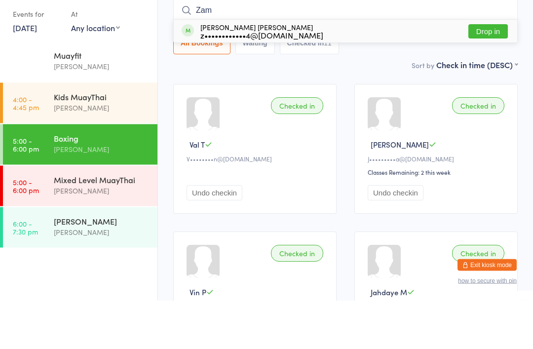
type input "Zam"
click at [399, 73] on button "Drop in" at bounding box center [487, 80] width 39 height 14
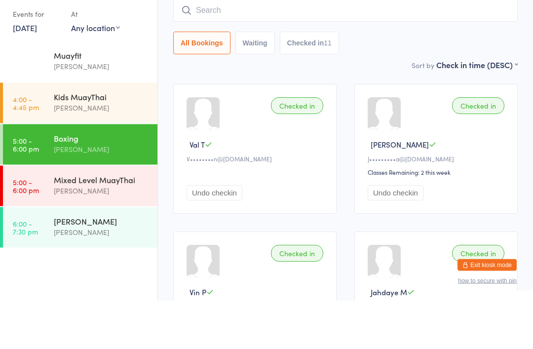
scroll to position [79, 0]
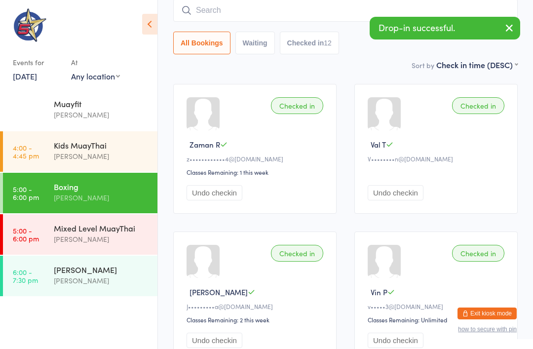
click at [343, 15] on input "search" at bounding box center [345, 10] width 344 height 23
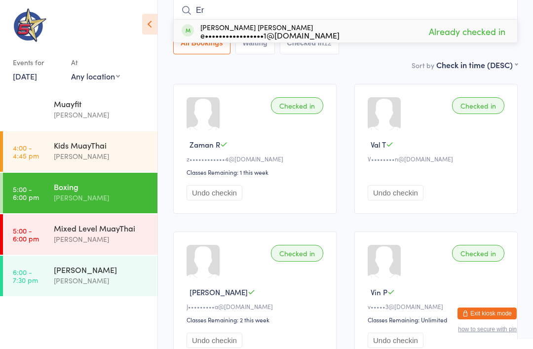
type input "E"
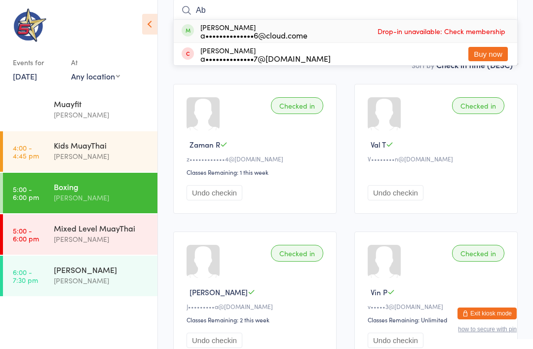
type input "A"
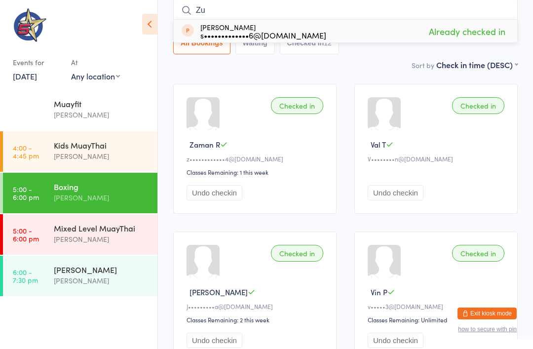
type input "Z"
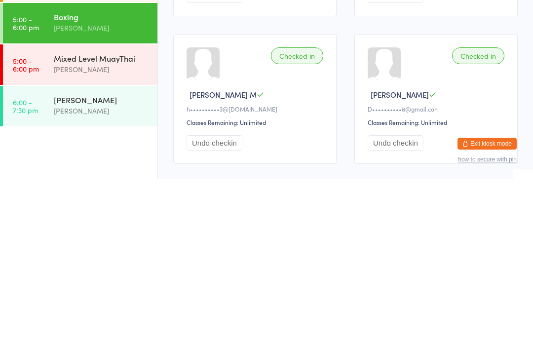
scroll to position [701, 0]
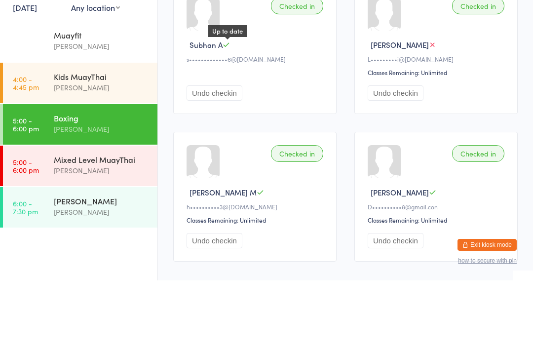
click at [228, 110] on icon at bounding box center [226, 113] width 7 height 7
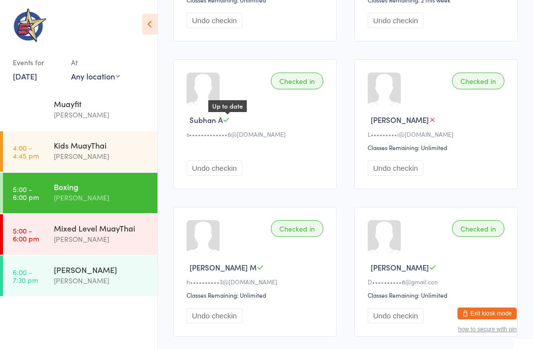
scroll to position [695, 0]
click at [240, 80] on div "Checked in Subhan A Up to date s•••••••••••••6@yahoo.com Undo checkin" at bounding box center [254, 124] width 163 height 130
click at [213, 124] on span "Subhan A" at bounding box center [205, 119] width 33 height 10
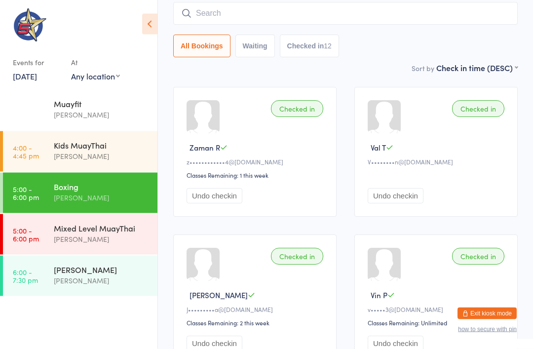
scroll to position [0, 0]
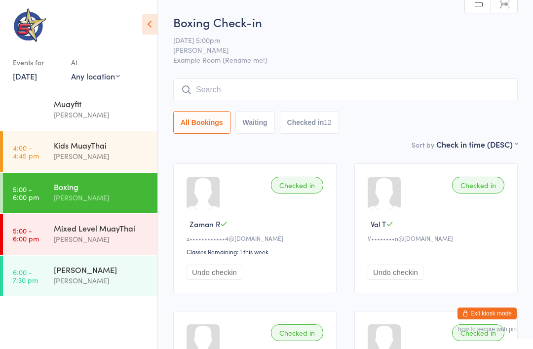
click at [356, 84] on input "search" at bounding box center [345, 89] width 344 height 23
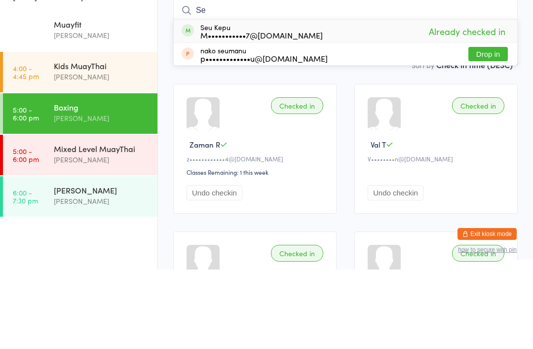
type input "S"
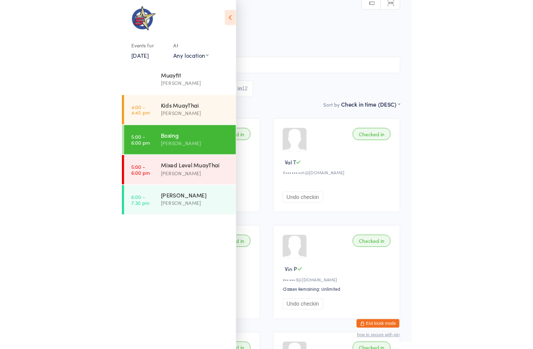
scroll to position [79, 0]
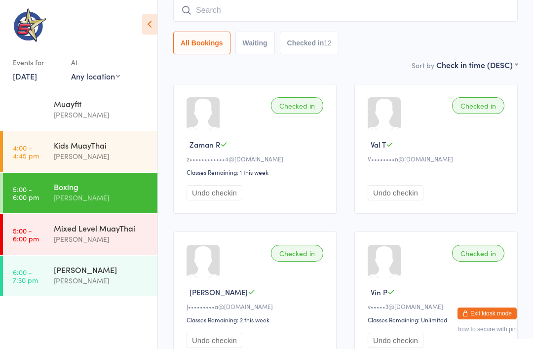
click at [399, 19] on input "search" at bounding box center [345, 10] width 344 height 23
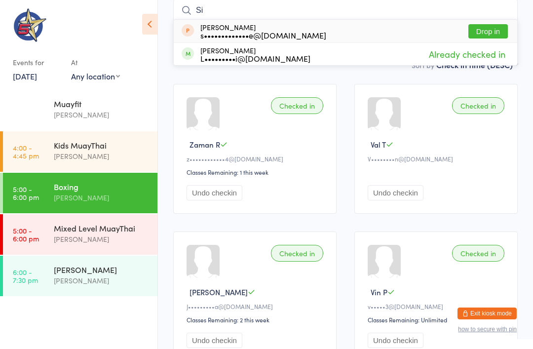
type input "S"
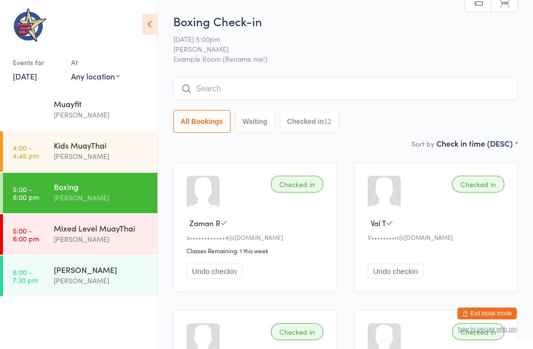
scroll to position [0, 0]
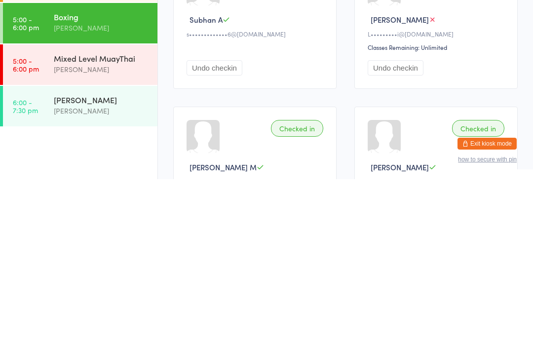
click at [399, 186] on icon at bounding box center [432, 189] width 7 height 7
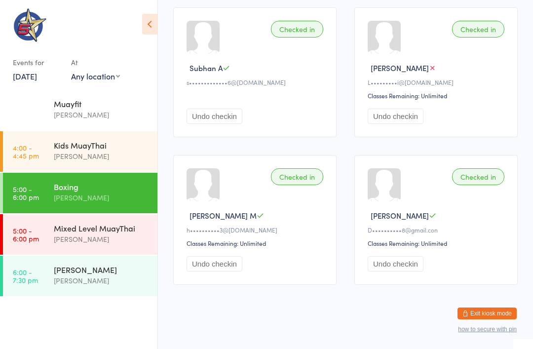
click at [399, 73] on div "Sione V Check with staff" at bounding box center [438, 68] width 140 height 10
click at [397, 73] on span "Sione V" at bounding box center [400, 68] width 58 height 10
click at [58, 260] on div "Fighters only Chris Johnstone" at bounding box center [106, 275] width 104 height 39
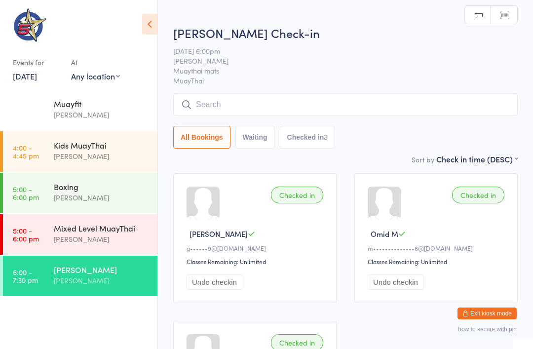
click at [60, 188] on div "Boxing" at bounding box center [101, 186] width 95 height 11
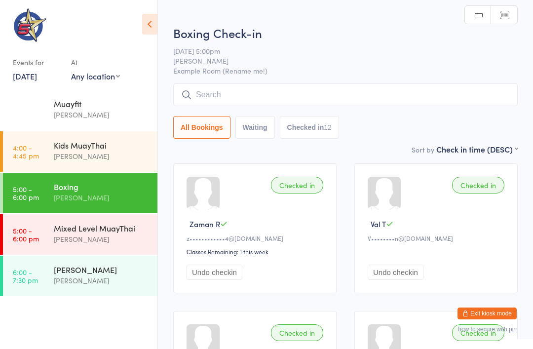
click at [399, 103] on input "search" at bounding box center [345, 94] width 344 height 23
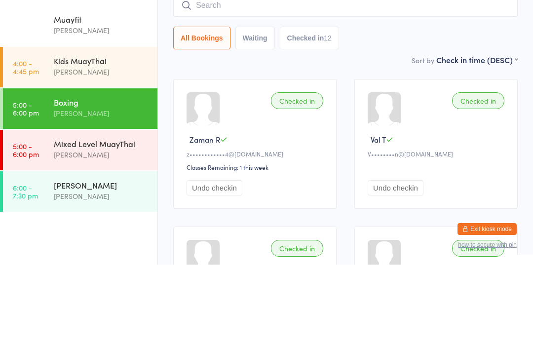
scroll to position [84, 0]
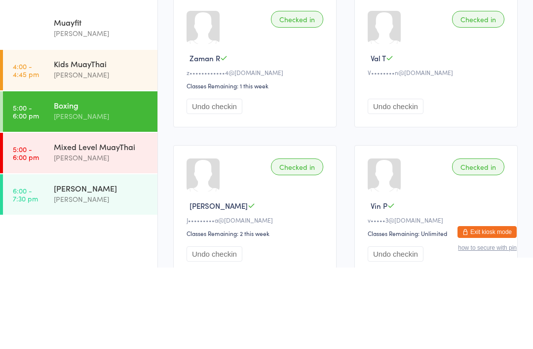
click at [105, 181] on div "Boxing" at bounding box center [101, 186] width 95 height 11
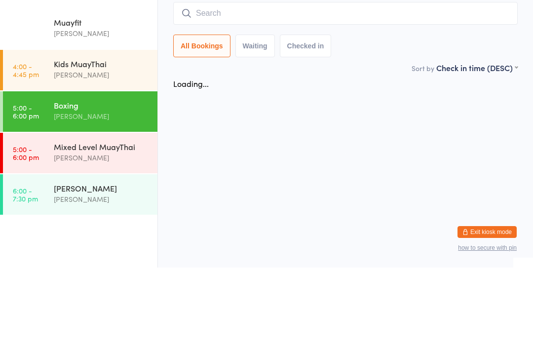
scroll to position [0, 0]
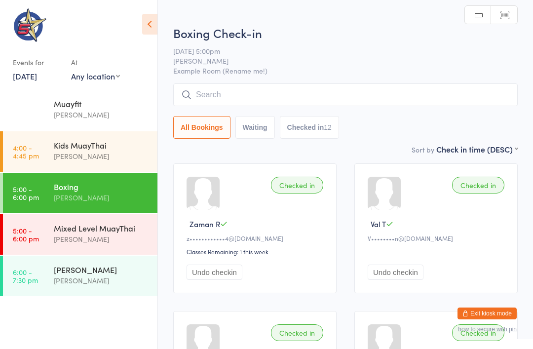
click at [300, 95] on input "search" at bounding box center [345, 94] width 344 height 23
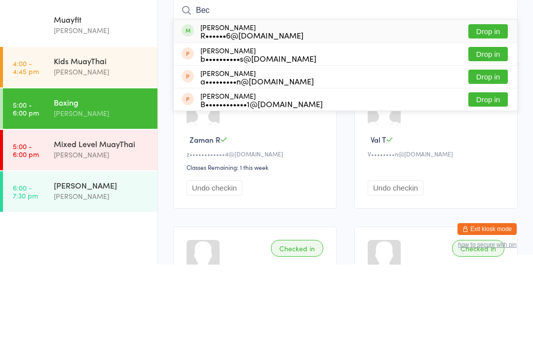
type input "Bec"
click at [399, 109] on button "Drop in" at bounding box center [487, 116] width 39 height 14
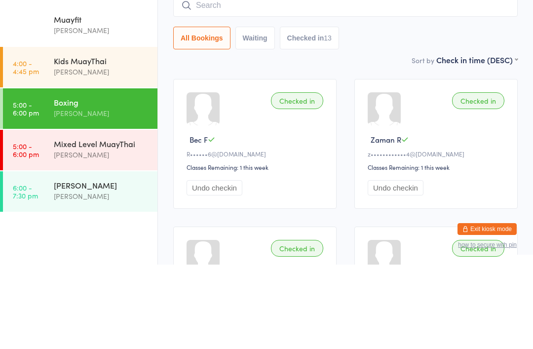
scroll to position [84, 0]
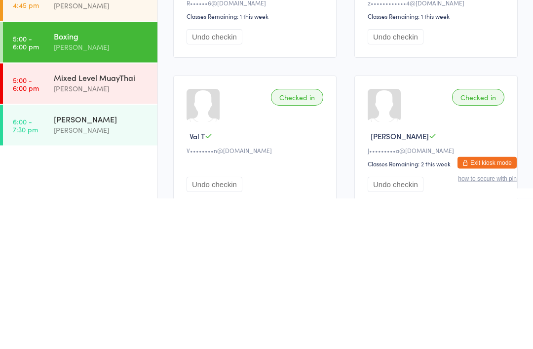
click at [74, 275] on div "Chris Johnstone" at bounding box center [101, 280] width 95 height 11
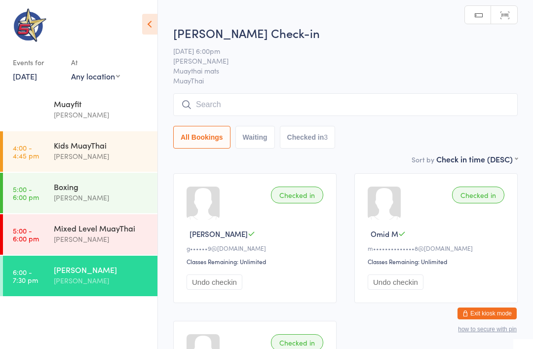
click at [382, 99] on input "search" at bounding box center [345, 104] width 344 height 23
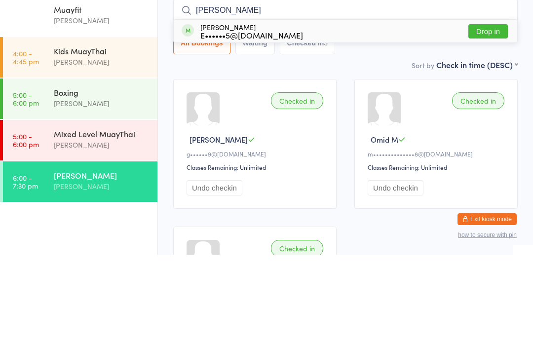
type input "Eddie"
click at [399, 118] on button "Drop in" at bounding box center [487, 125] width 39 height 14
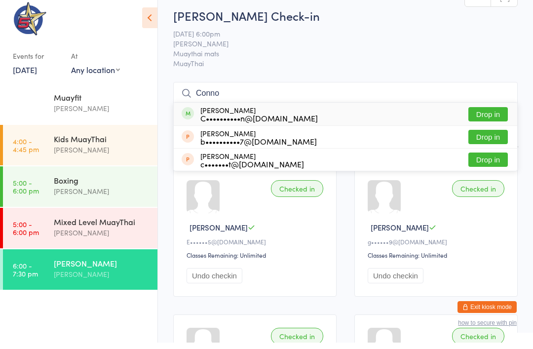
type input "Conno"
click at [399, 110] on div "Connor Gillen C••••••••••n@hotmail.com Drop in" at bounding box center [345, 120] width 343 height 23
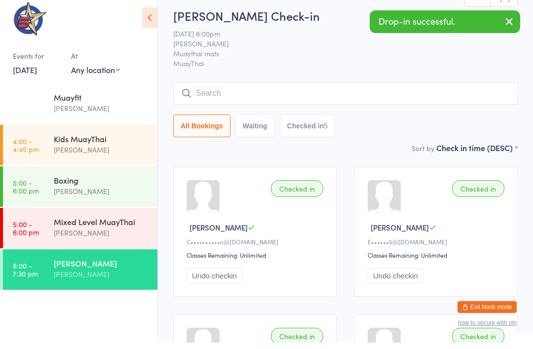
type input "C"
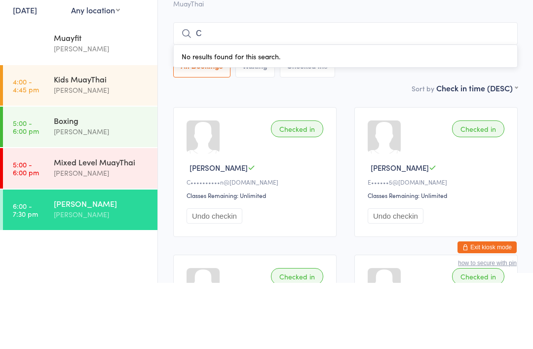
click at [53, 214] on link "5:00 - 6:00 pm Mixed Level MuayThai Chris Johnstone" at bounding box center [80, 234] width 154 height 40
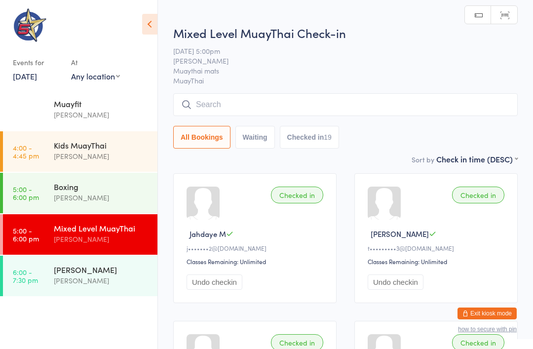
click at [52, 267] on link "6:00 - 7:30 pm Fighters only Chris Johnstone" at bounding box center [80, 276] width 154 height 40
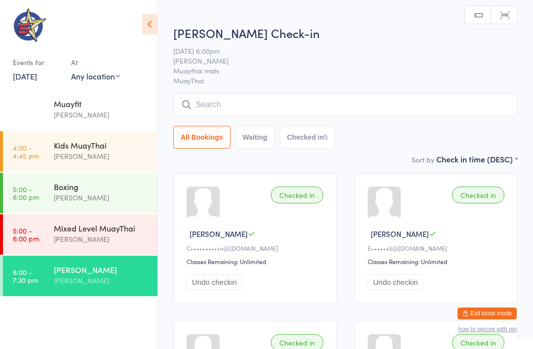
click at [399, 101] on input "search" at bounding box center [345, 104] width 344 height 23
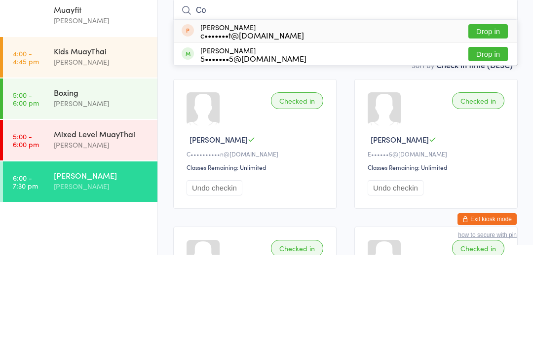
type input "C"
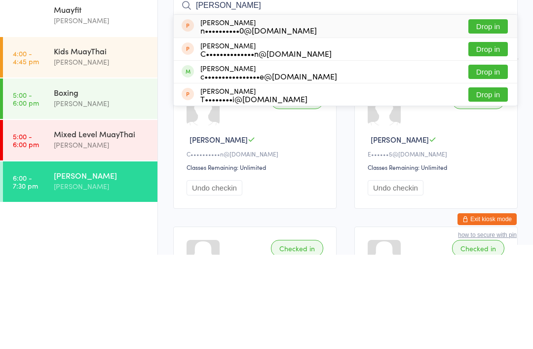
type input "Cass"
click at [364, 155] on div "Cassandra McAleece c••••••••••••••••e@icloud.com Drop in" at bounding box center [345, 166] width 343 height 22
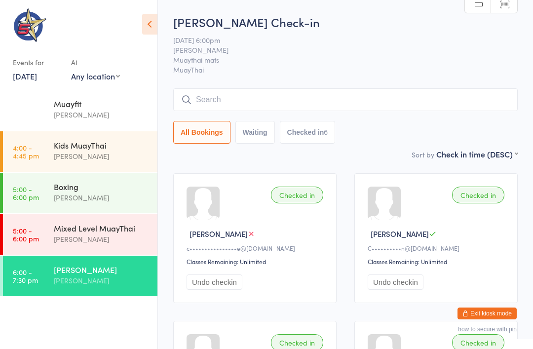
click at [325, 104] on input "search" at bounding box center [345, 99] width 344 height 23
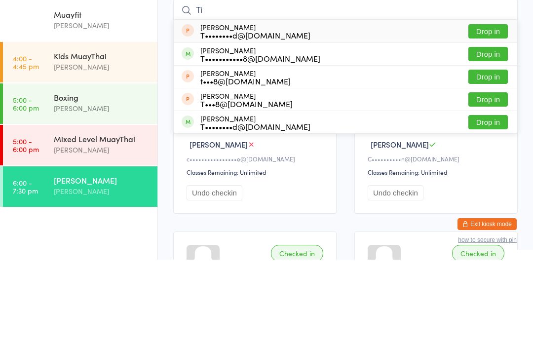
type input "Ti"
click at [399, 113] on button "Drop in" at bounding box center [487, 120] width 39 height 14
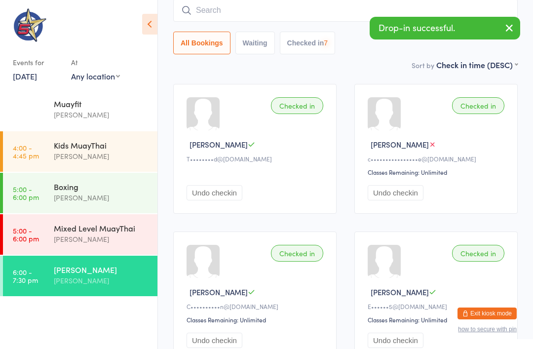
click at [364, 8] on input "search" at bounding box center [345, 10] width 344 height 23
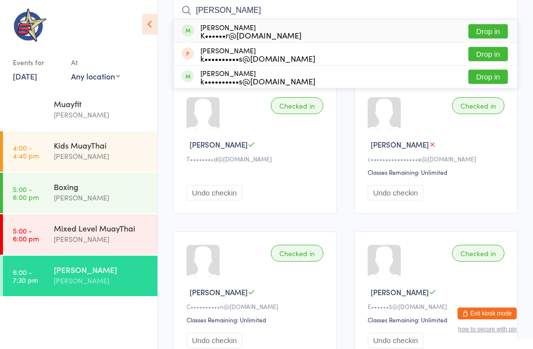
type input "Kyle"
click at [306, 30] on div "Kyl Juler K••••••r@outlook.com Drop in" at bounding box center [345, 31] width 343 height 23
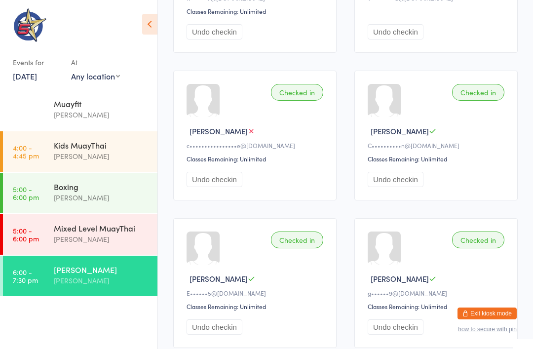
scroll to position [27, 0]
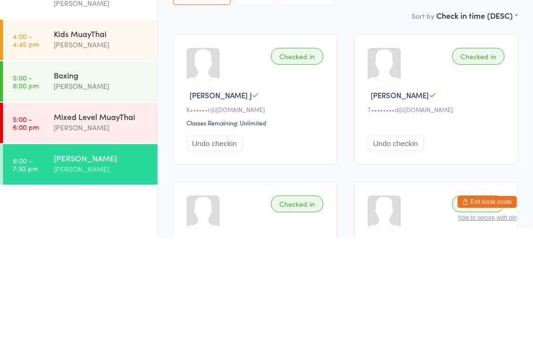
click at [124, 223] on div "Mixed Level MuayThai" at bounding box center [101, 228] width 95 height 11
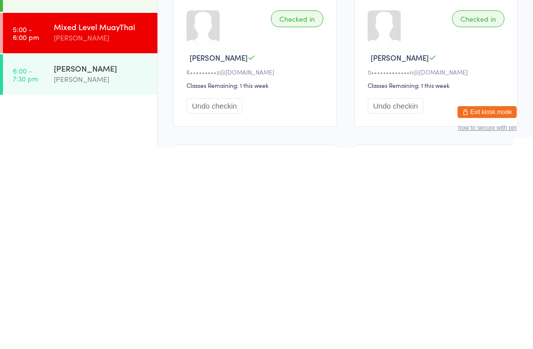
scroll to position [719, 0]
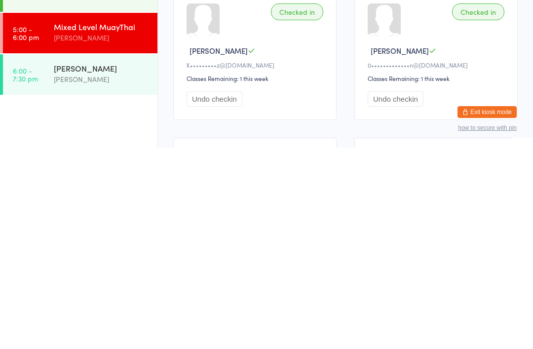
click at [50, 256] on link "6:00 - 7:30 pm Fighters only Chris Johnstone" at bounding box center [80, 276] width 154 height 40
